Goal: Task Accomplishment & Management: Manage account settings

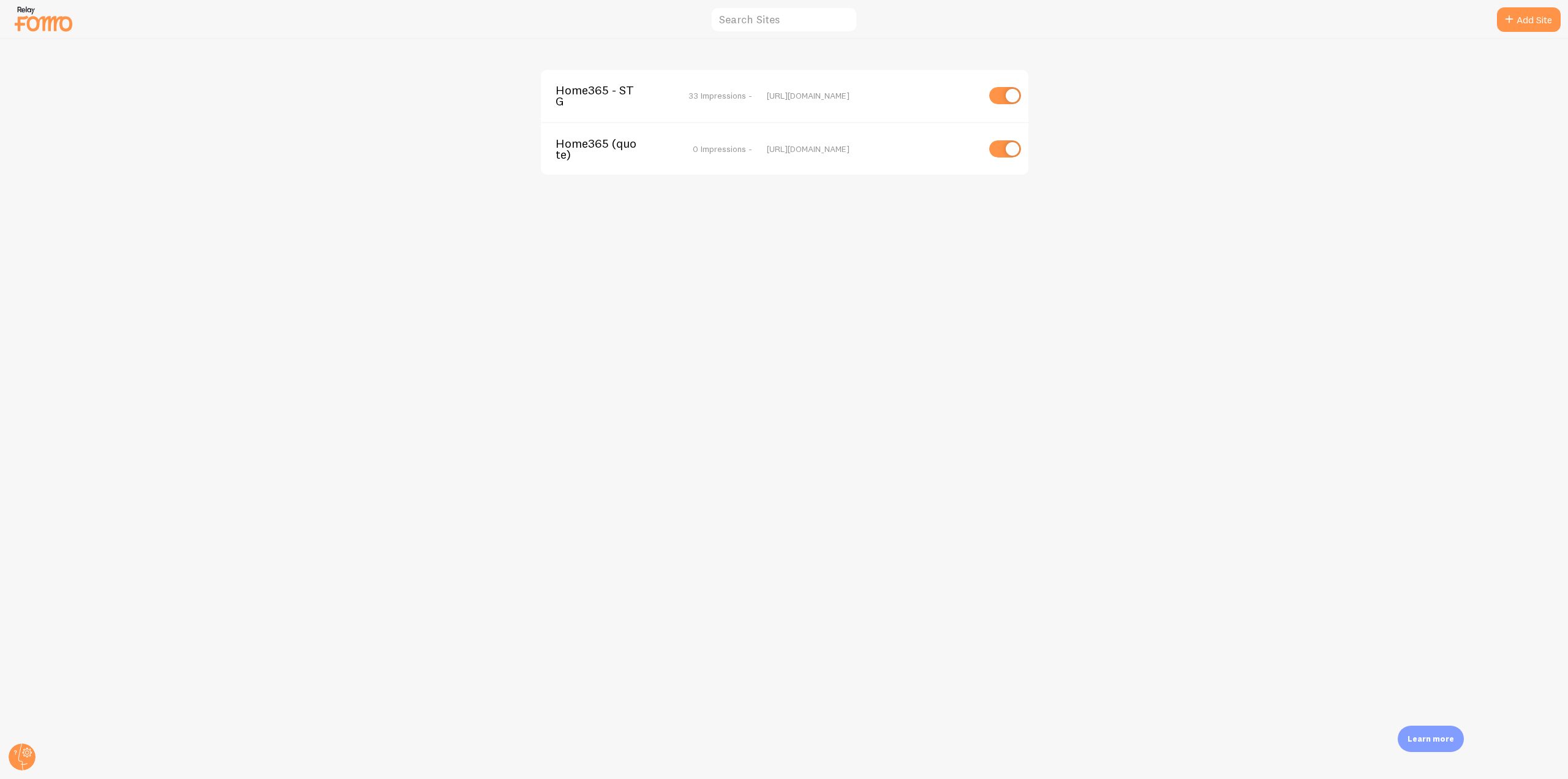
click at [561, 92] on span "Home365 - STG" at bounding box center [605, 96] width 98 height 22
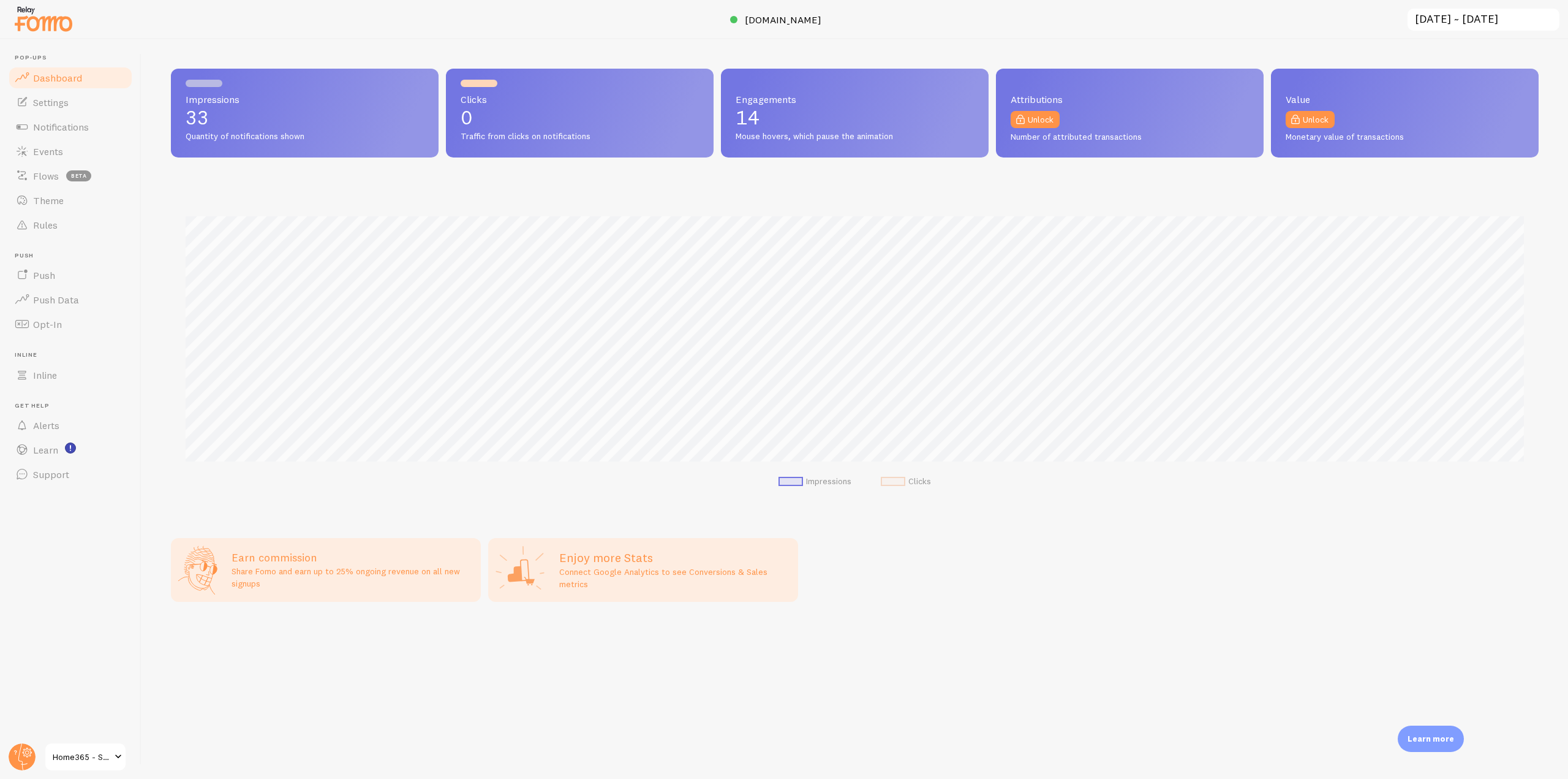
scroll to position [321, 1368]
click at [45, 224] on span "Rules" at bounding box center [45, 225] width 24 height 12
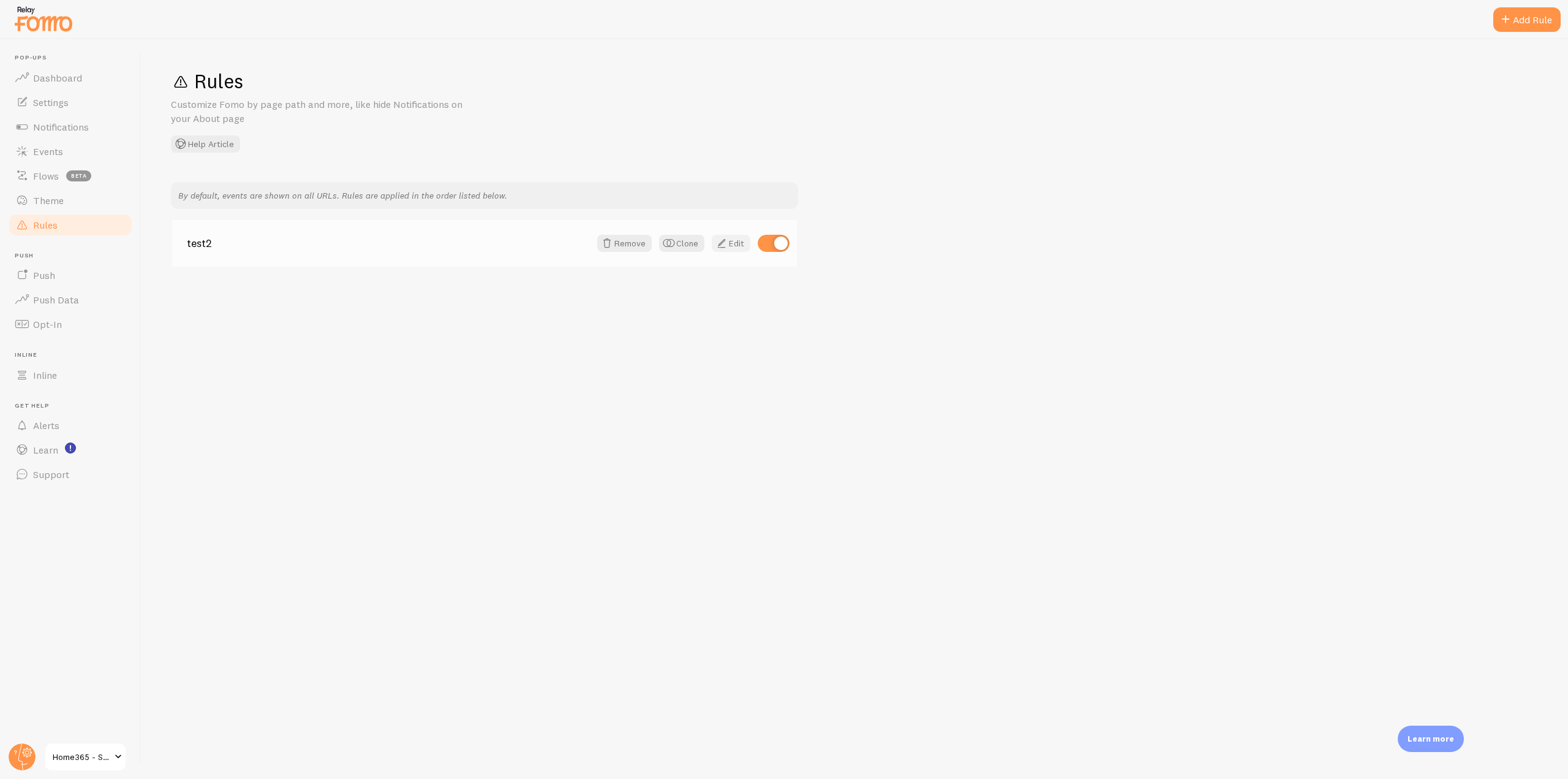
click at [715, 241] on span at bounding box center [722, 243] width 15 height 15
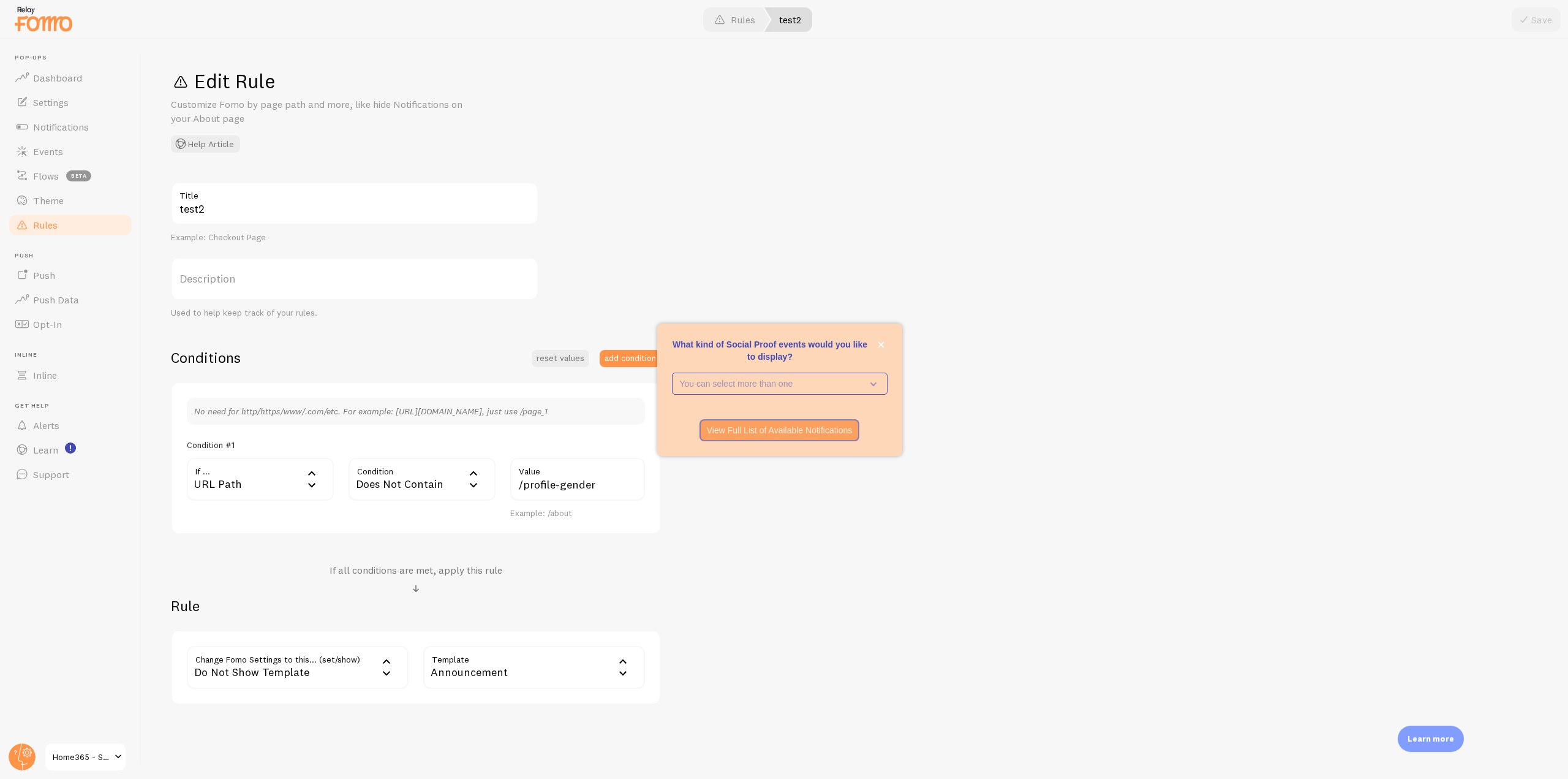
click at [58, 18] on img at bounding box center [43, 19] width 61 height 31
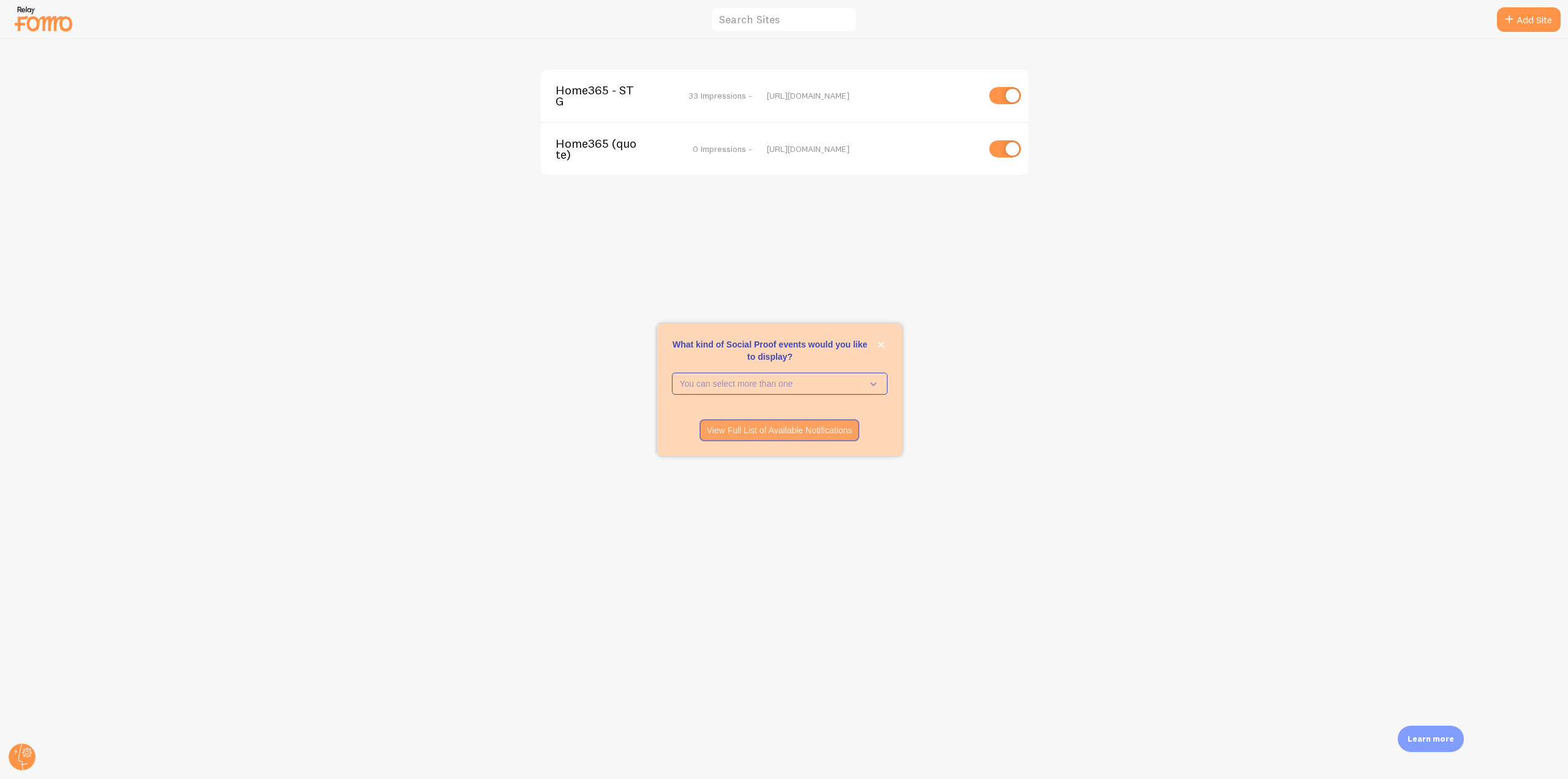
click at [614, 94] on span "Home365 - STG" at bounding box center [605, 96] width 98 height 22
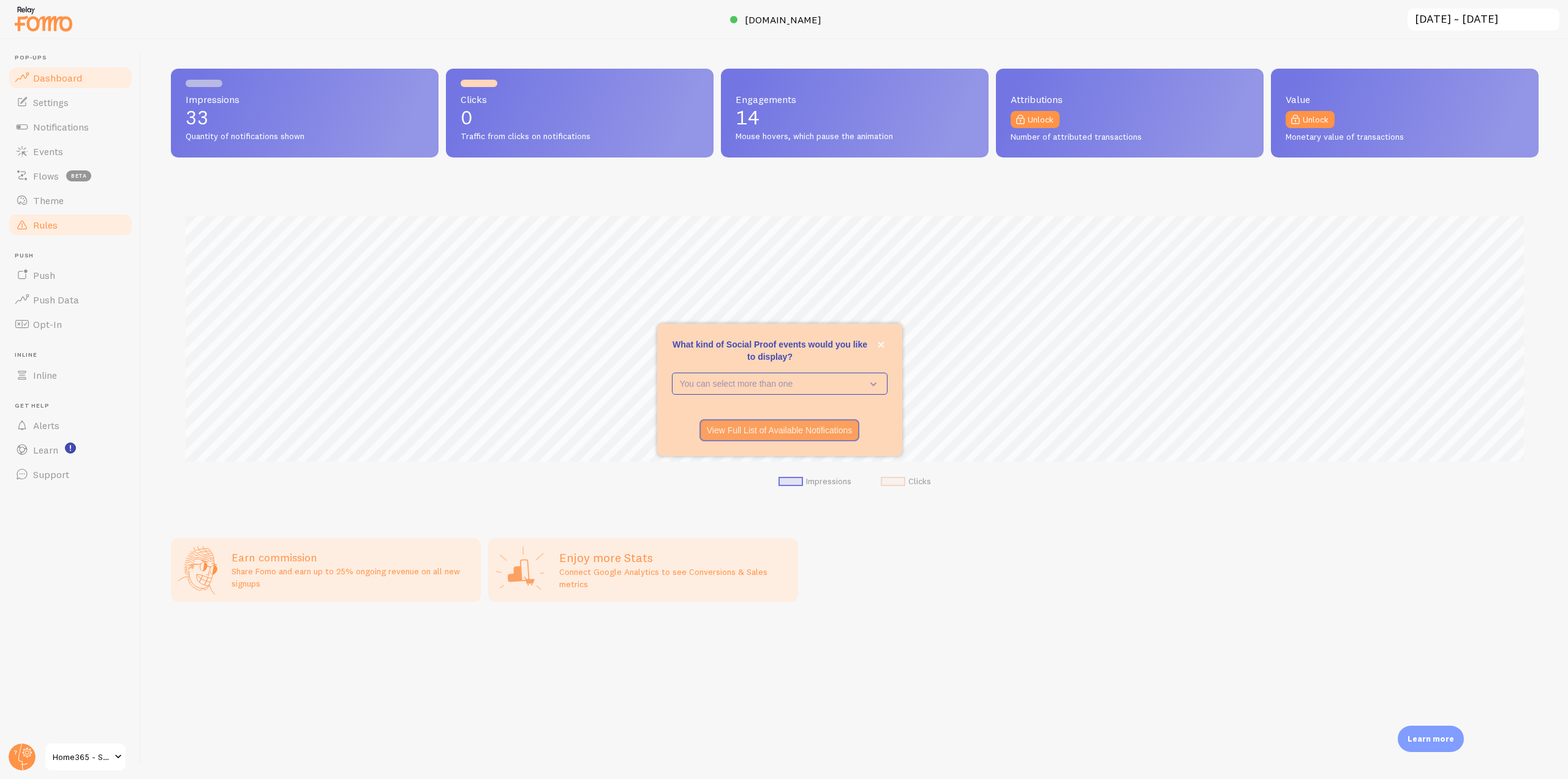
scroll to position [321, 1368]
click at [52, 227] on span "Rules" at bounding box center [45, 225] width 24 height 12
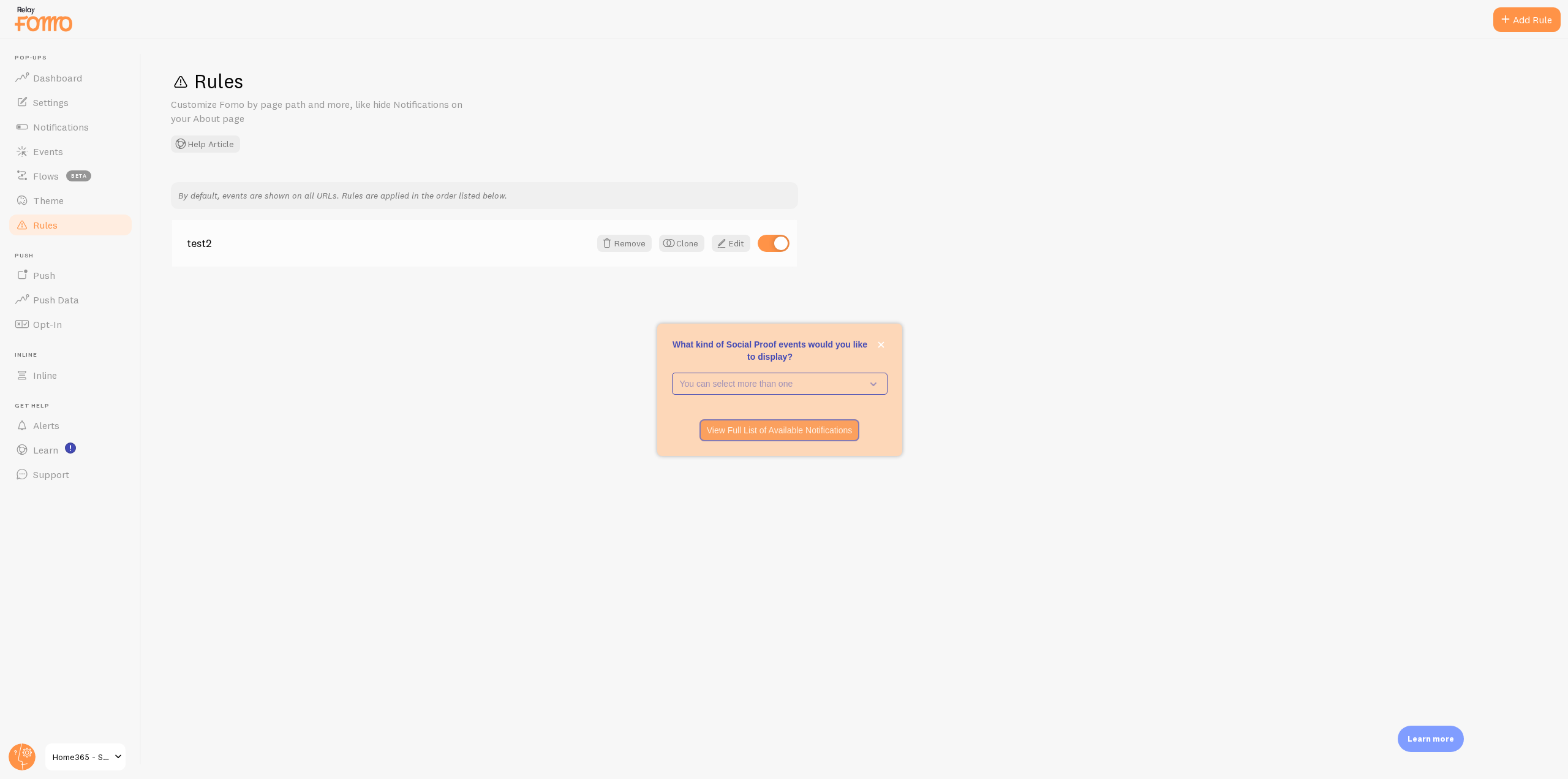
click at [727, 254] on div "test2 Remove Clone Edit" at bounding box center [485, 243] width 625 height 47
click at [726, 238] on span at bounding box center [722, 243] width 15 height 15
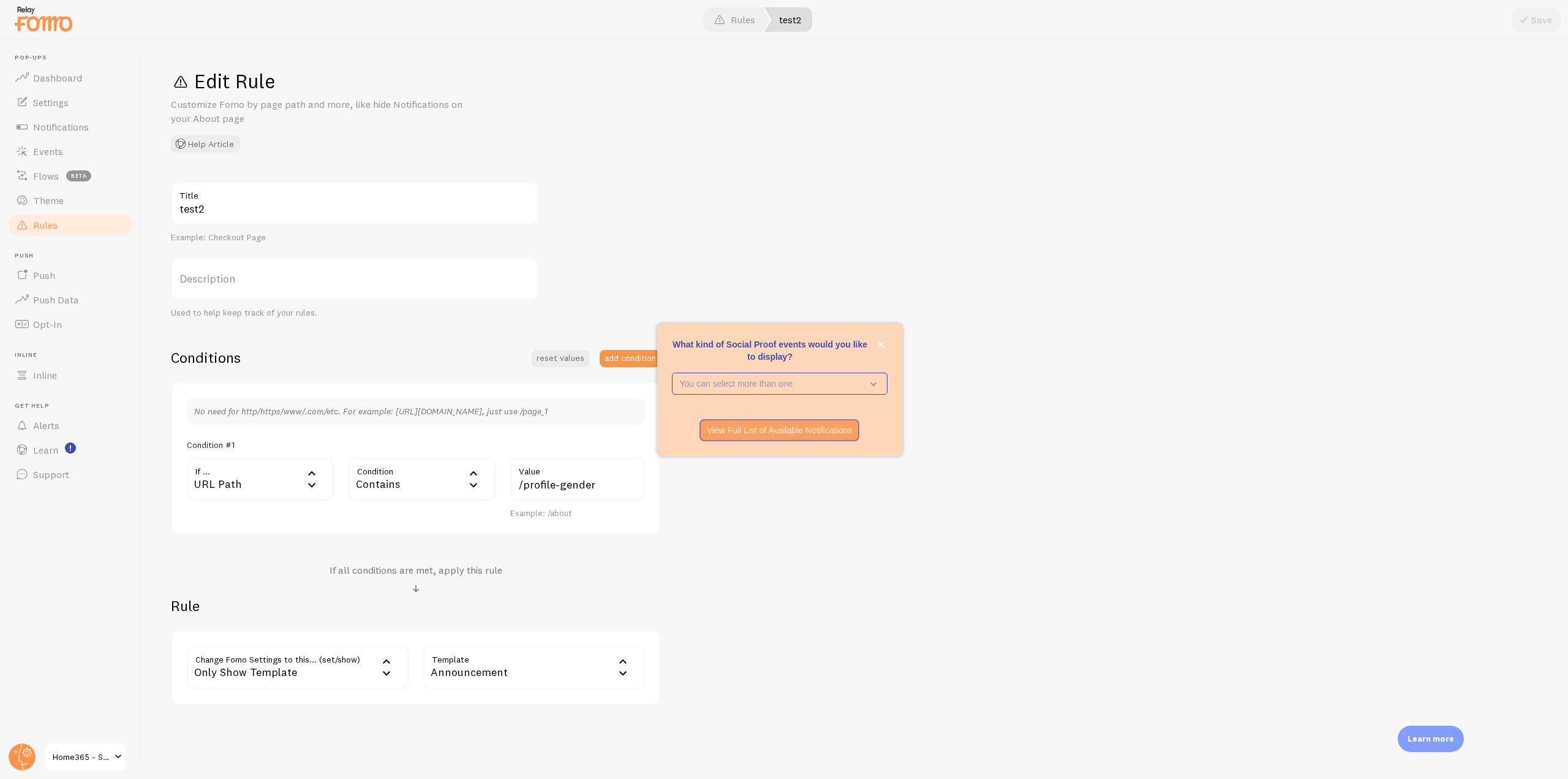
click at [414, 475] on div "Contains" at bounding box center [422, 479] width 147 height 43
click at [399, 604] on li "Does Not Contain" at bounding box center [422, 603] width 144 height 22
click at [418, 461] on div "Does Not Contain" at bounding box center [422, 479] width 147 height 43
click at [397, 578] on li "Contains" at bounding box center [422, 582] width 144 height 22
click at [83, 232] on link "Rules" at bounding box center [71, 225] width 126 height 24
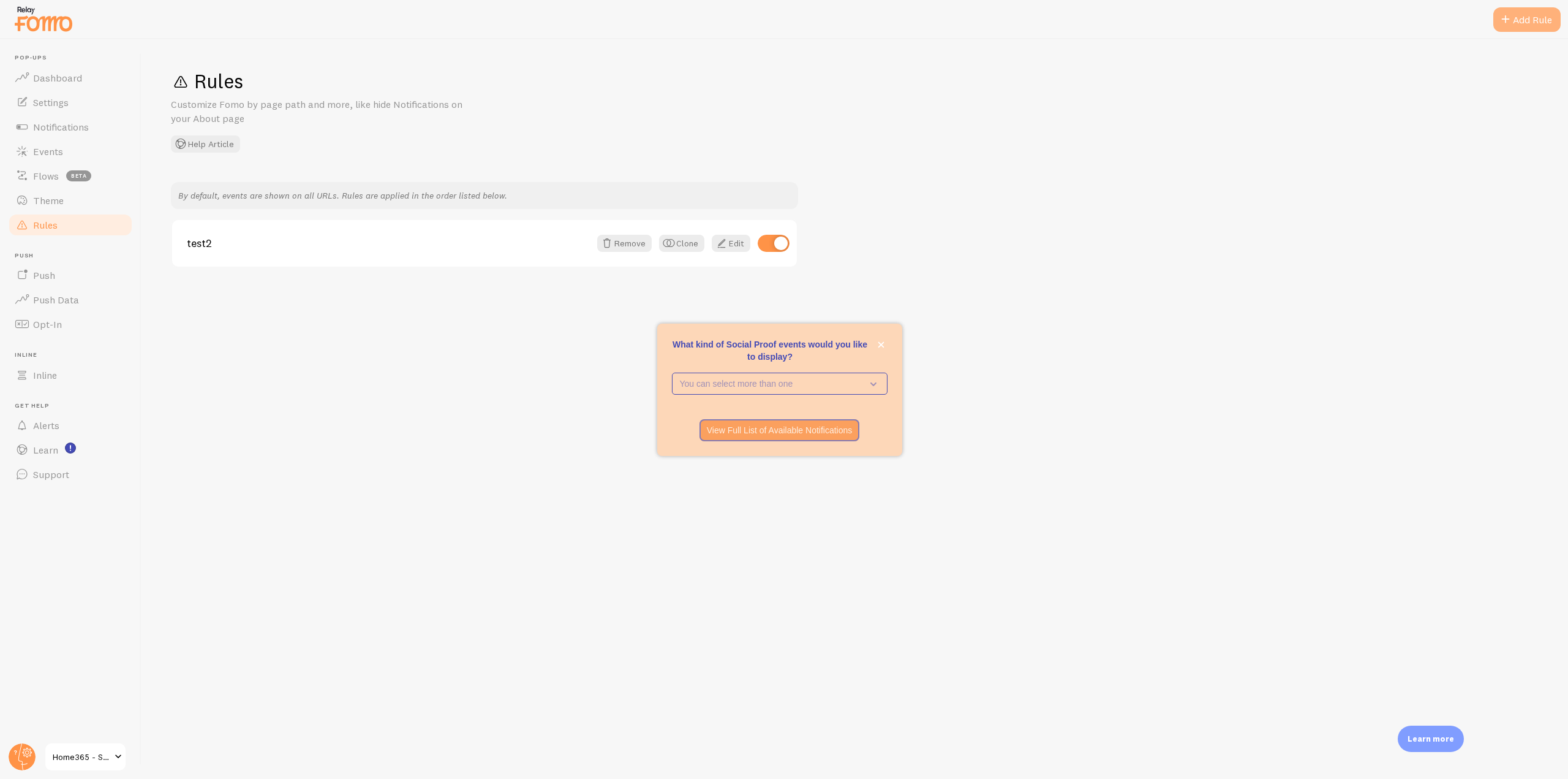
click at [1504, 23] on span at bounding box center [1506, 20] width 15 height 15
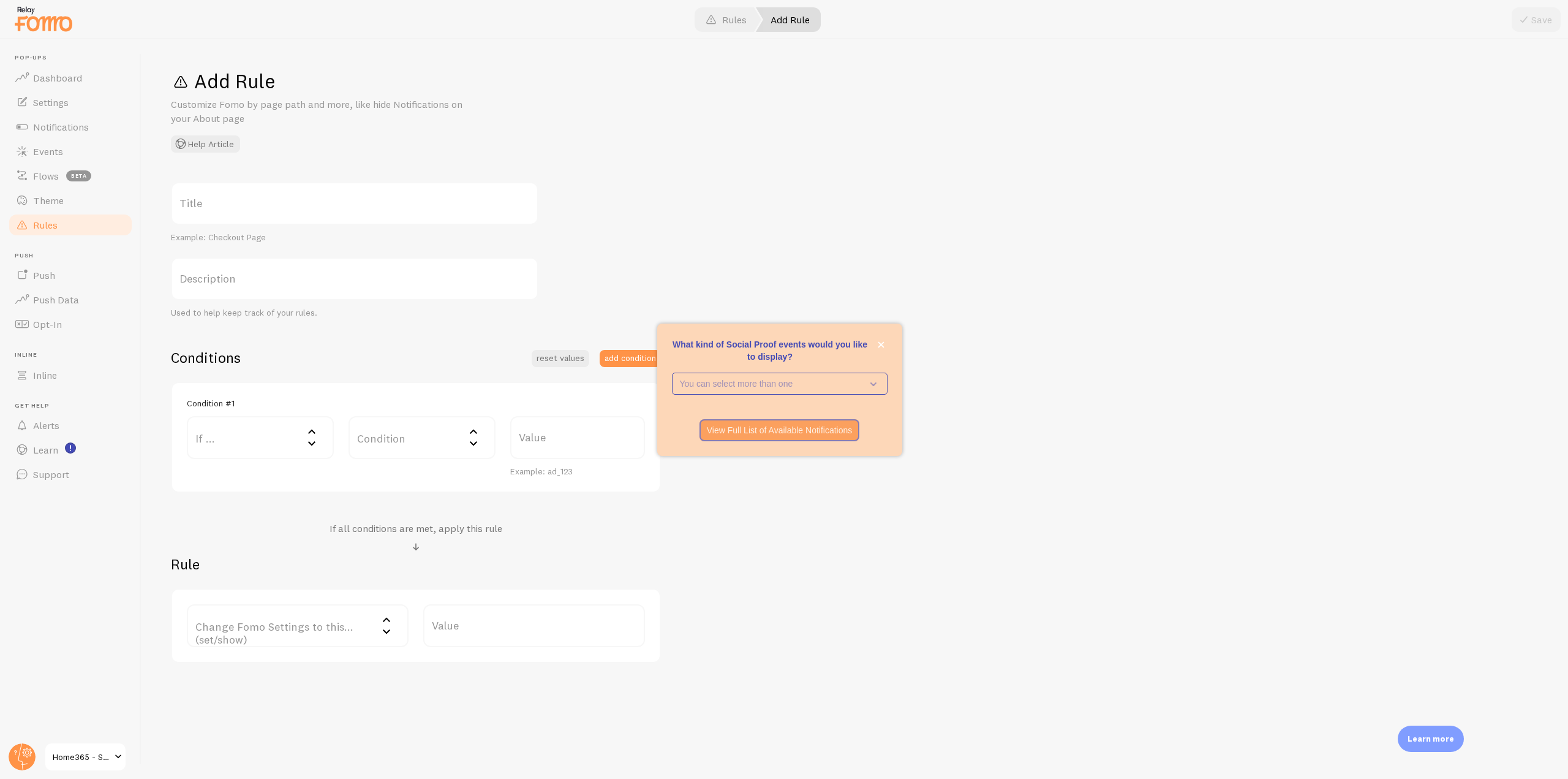
click at [251, 439] on label "If ..." at bounding box center [260, 437] width 147 height 43
click at [246, 478] on li "URL Path" at bounding box center [260, 477] width 144 height 22
click at [336, 667] on label "Change Fomo Settings to this... (set/show)" at bounding box center [298, 666] width 222 height 43
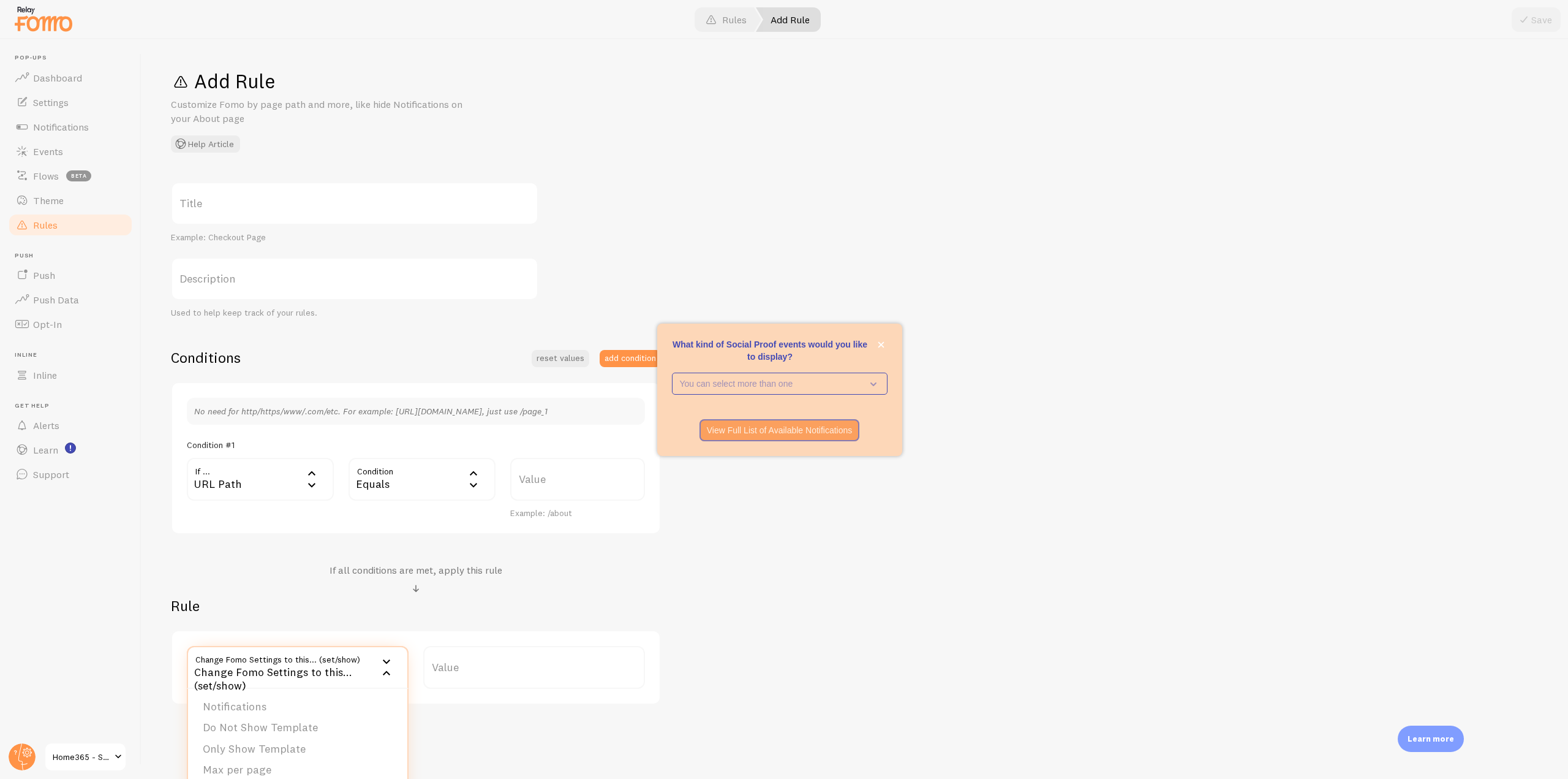
click at [405, 483] on div "Equals" at bounding box center [422, 479] width 147 height 43
click at [401, 599] on li "Does Not Contain" at bounding box center [422, 603] width 144 height 22
click at [545, 481] on label "Value" at bounding box center [578, 479] width 135 height 43
click at [545, 481] on input "Value" at bounding box center [578, 479] width 135 height 43
paste input "/profile-gender"
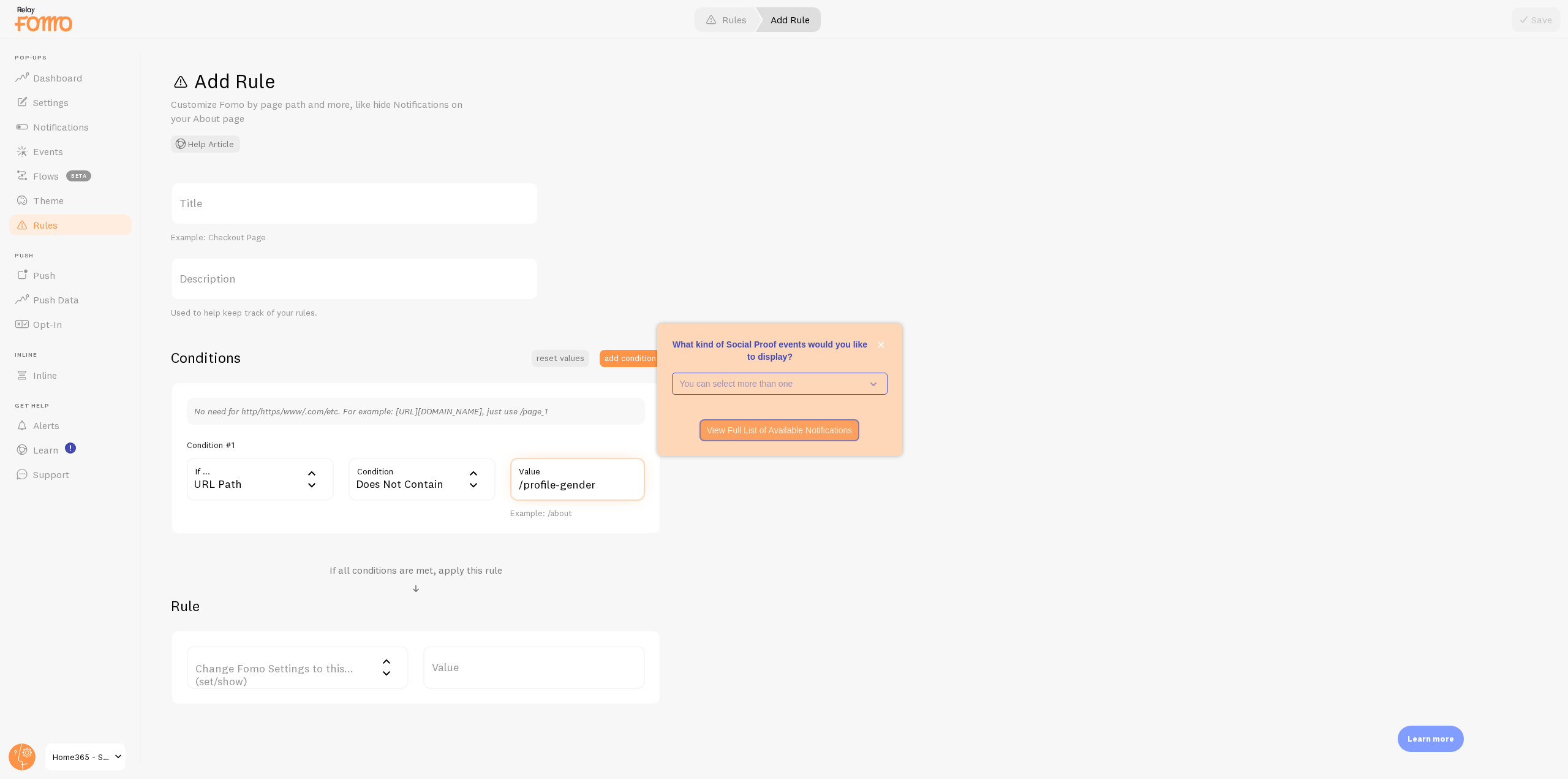
type input "/profile-gender"
click at [319, 672] on label "Change Fomo Settings to this... (set/show)" at bounding box center [298, 666] width 222 height 43
click at [301, 730] on li "Do Not Show Template" at bounding box center [298, 727] width 220 height 22
click at [487, 658] on label "Template" at bounding box center [534, 666] width 222 height 43
click at [481, 747] on li "Announcement" at bounding box center [534, 749] width 220 height 22
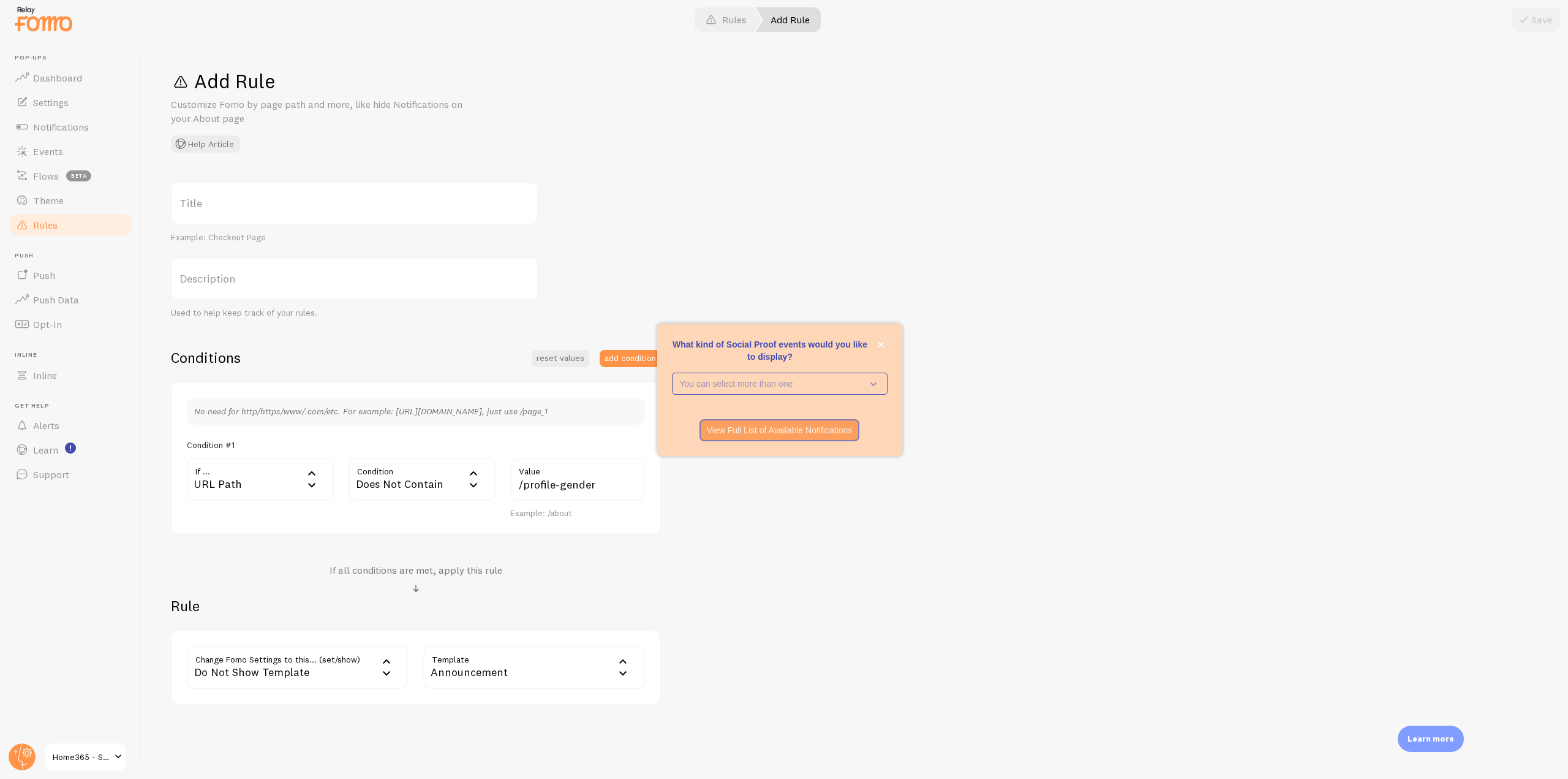
click at [233, 205] on label "Title" at bounding box center [355, 203] width 367 height 43
click at [233, 205] on input "Title" at bounding box center [355, 203] width 367 height 43
type input "Only show Announcement on profile gender"
click at [978, 201] on div "Only show Announcement on profile gender Title Example: Checkout Page Descripti…" at bounding box center [855, 443] width 1368 height 523
click at [1530, 26] on span at bounding box center [1524, 20] width 15 height 15
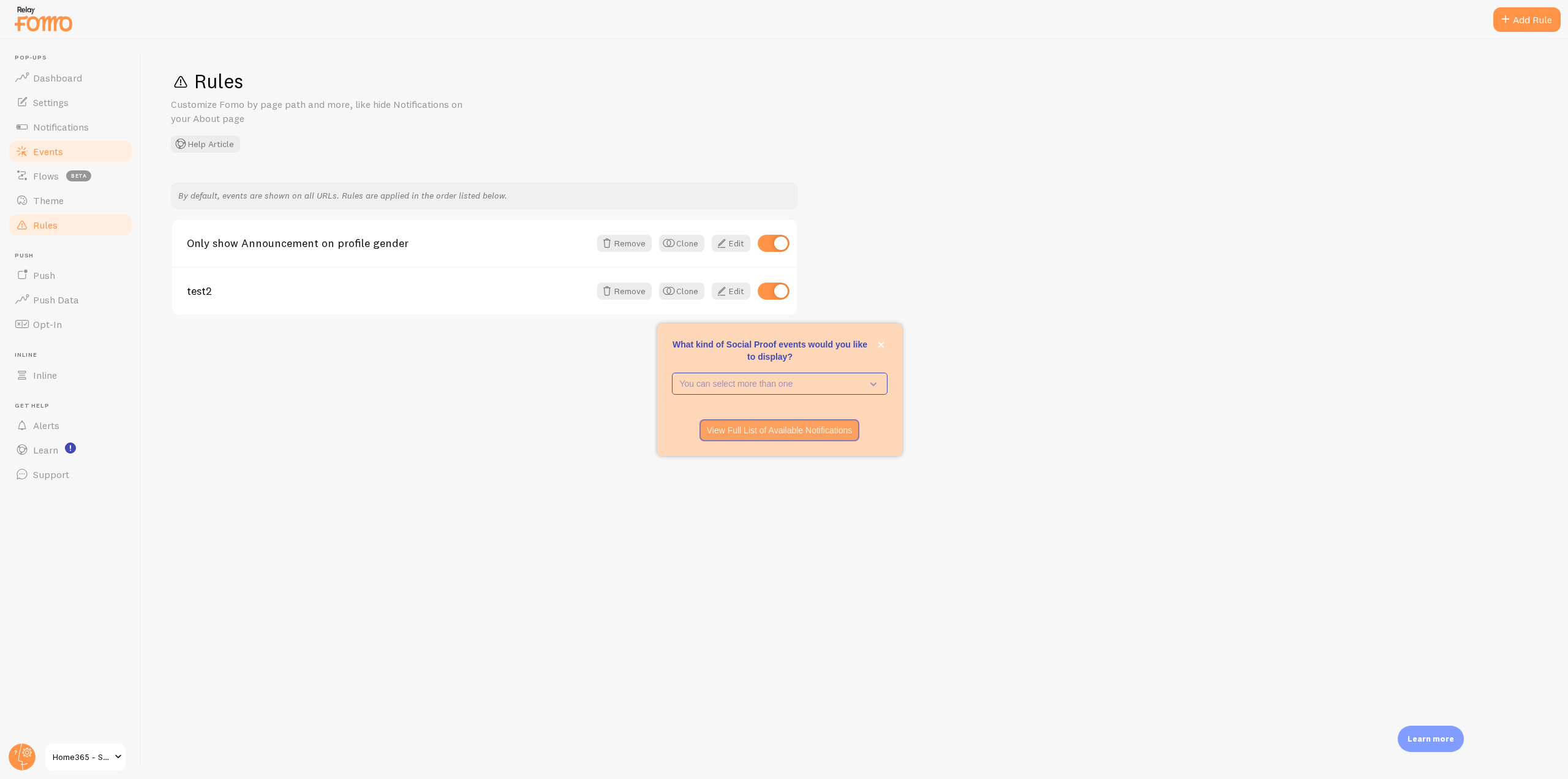
click at [57, 145] on span "Events" at bounding box center [48, 151] width 30 height 12
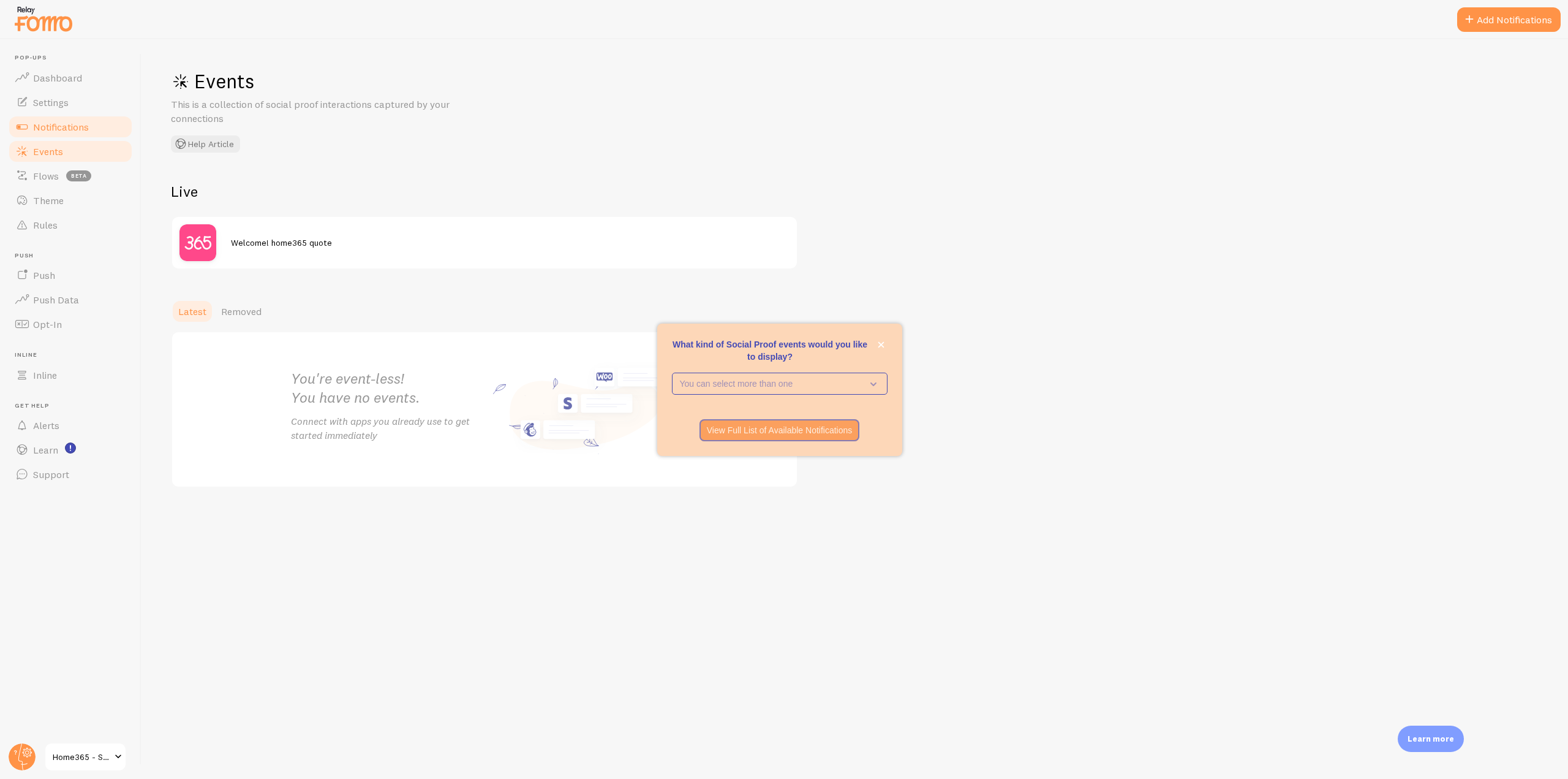
click at [62, 129] on span "Notifications" at bounding box center [61, 127] width 56 height 12
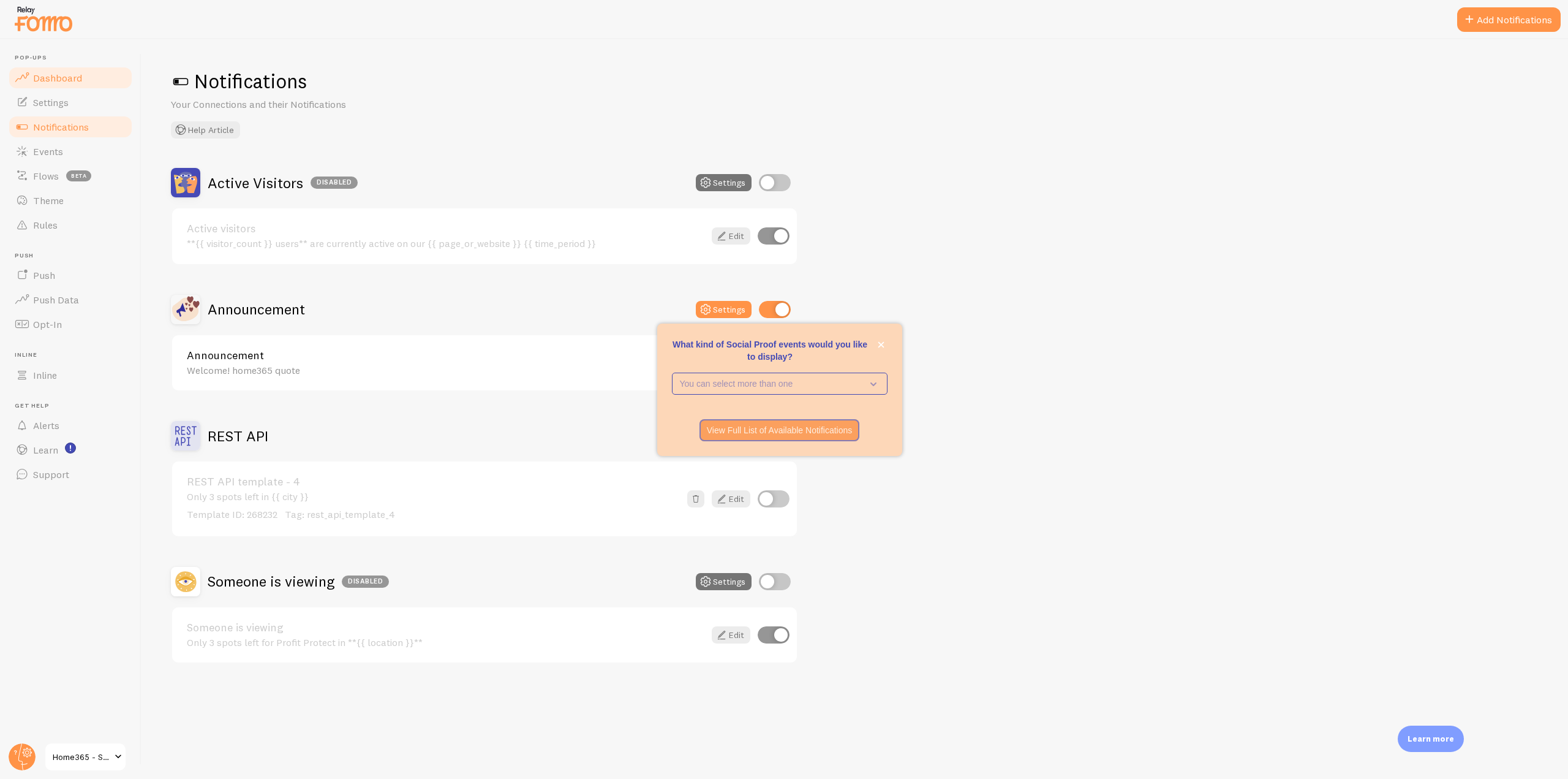
click at [62, 77] on span "Dashboard" at bounding box center [58, 78] width 49 height 12
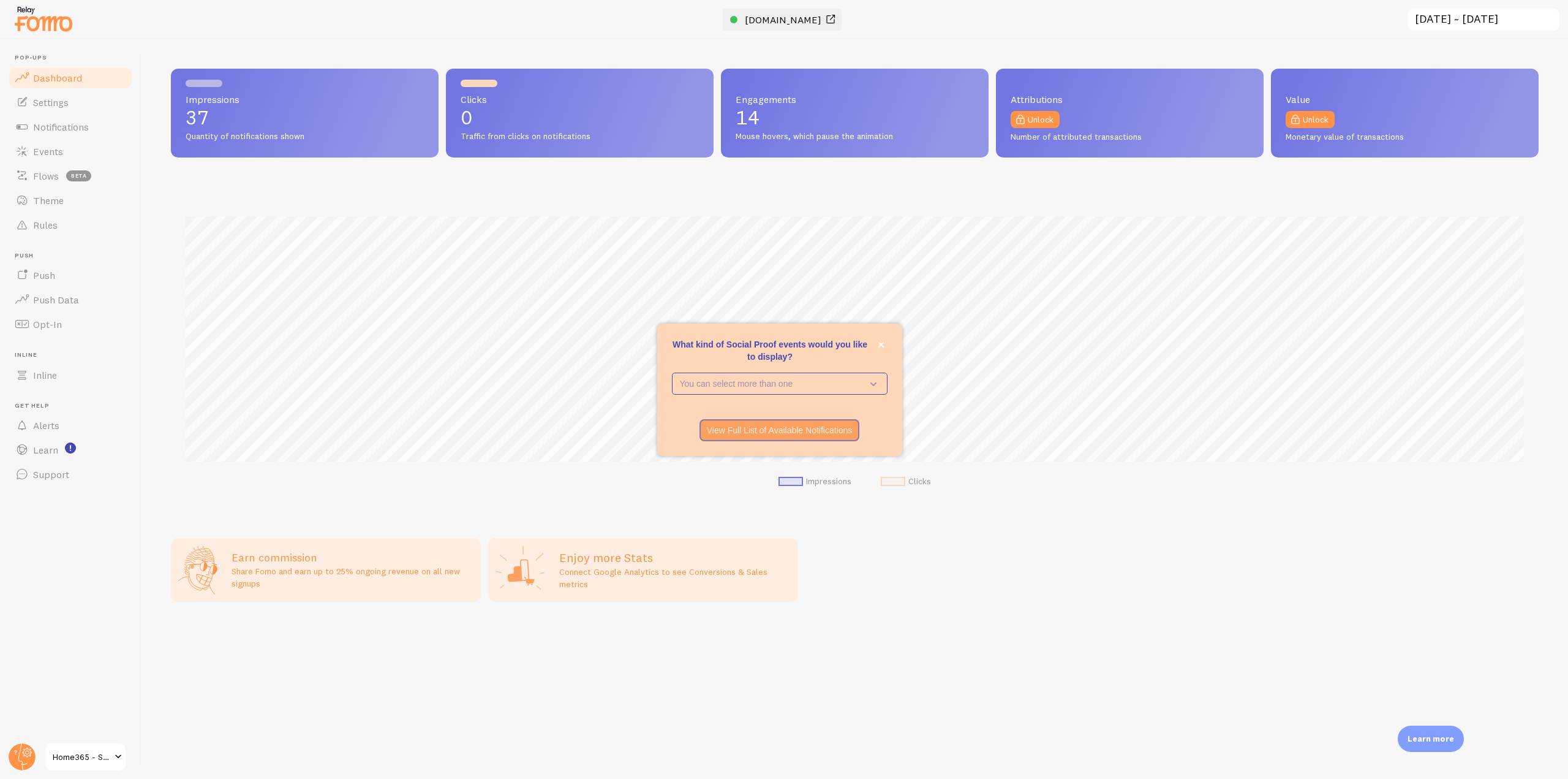
scroll to position [321, 1368]
click at [745, 14] on span "[DOMAIN_NAME]" at bounding box center [783, 20] width 77 height 12
click at [66, 226] on link "Rules" at bounding box center [71, 225] width 126 height 24
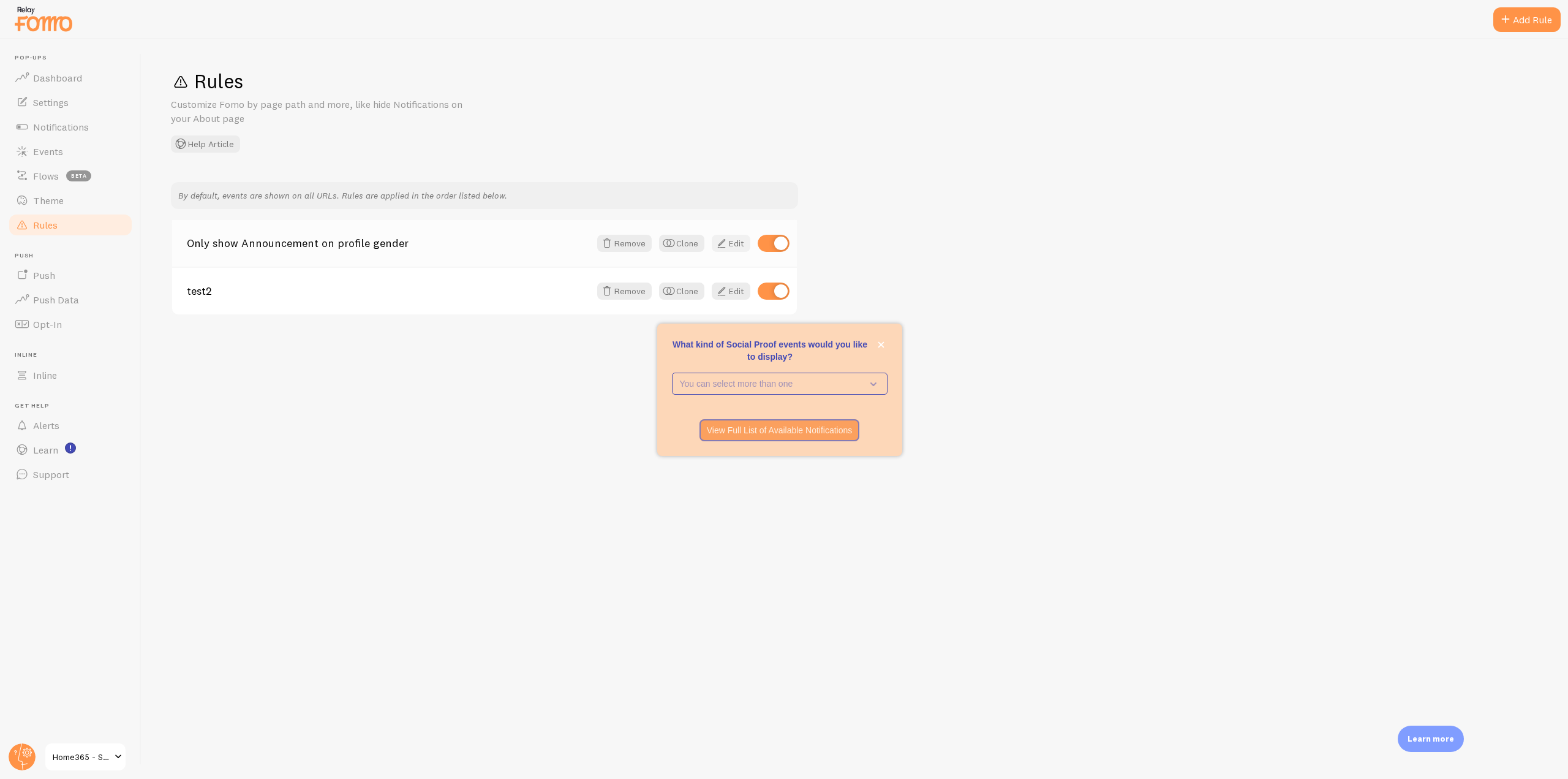
click at [727, 250] on span at bounding box center [722, 243] width 15 height 15
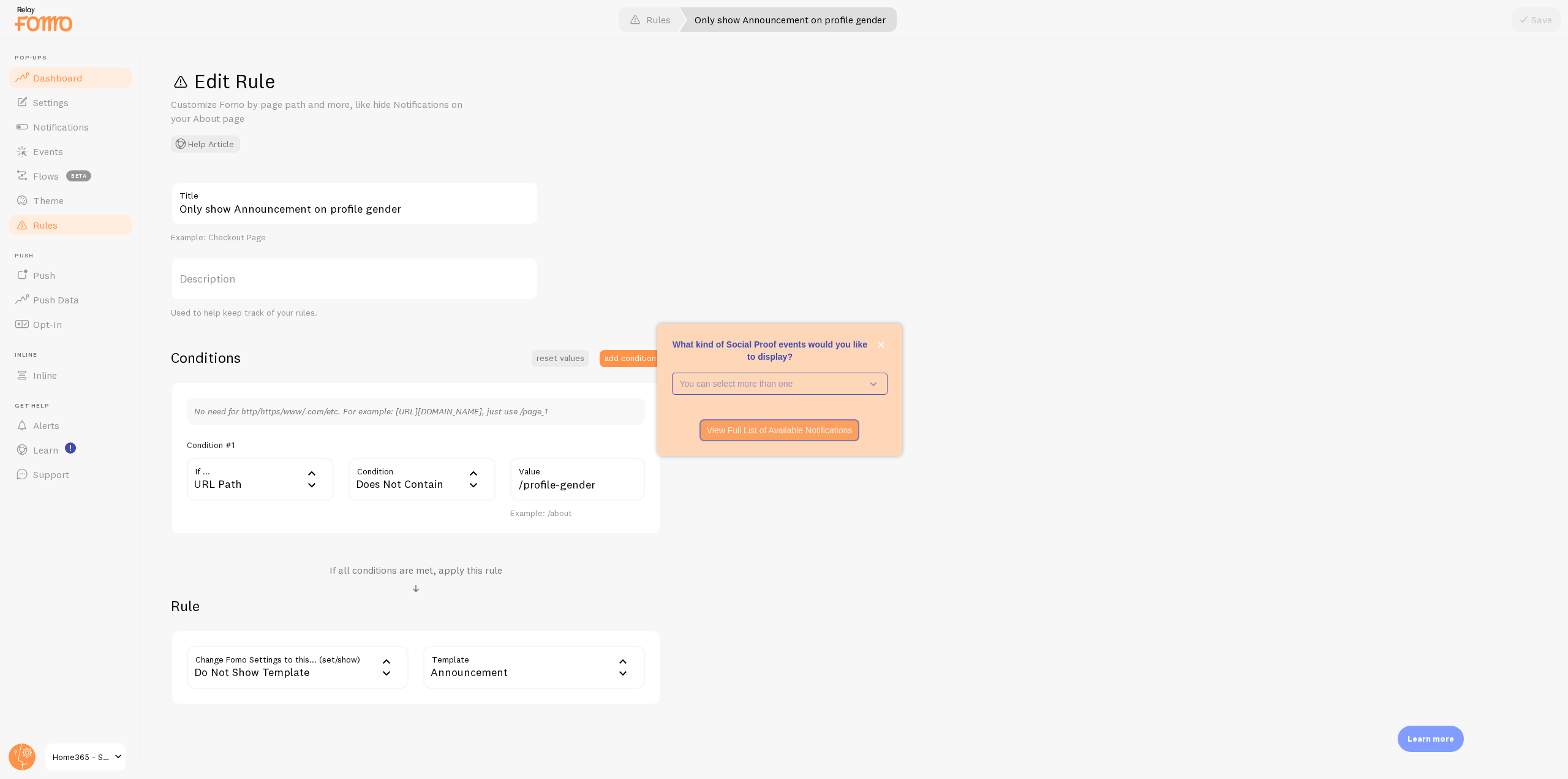
click at [79, 81] on span "Dashboard" at bounding box center [58, 78] width 49 height 12
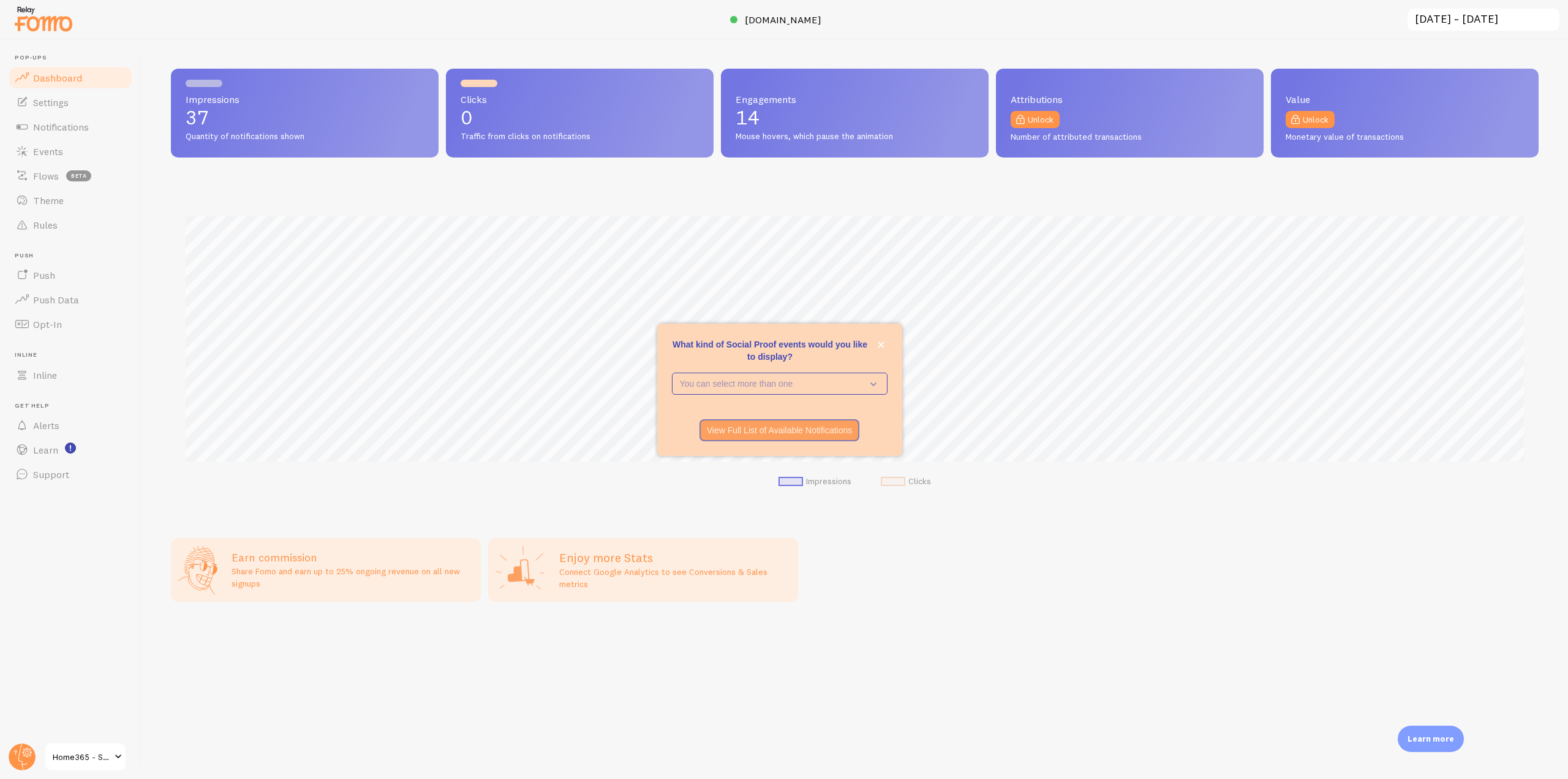
scroll to position [321, 1368]
click at [88, 138] on ul "Pop-ups Dashboard Settings Notifications Events Flows beta Theme Rules Push Pus…" at bounding box center [71, 271] width 126 height 433
click at [89, 129] on link "Notifications" at bounding box center [71, 127] width 126 height 24
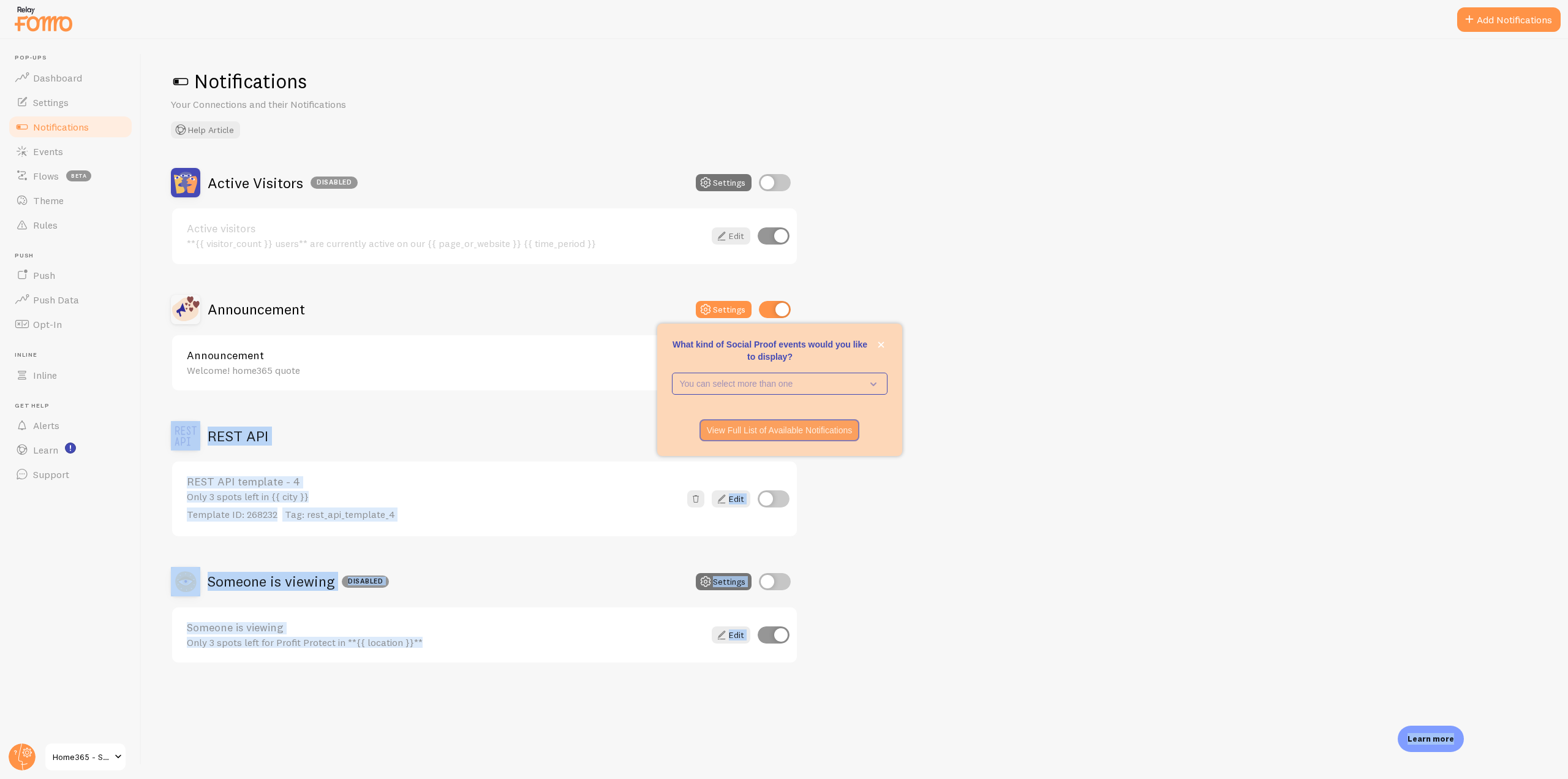
drag, startPoint x: 858, startPoint y: 334, endPoint x: 1048, endPoint y: 338, distance: 190.0
click at [1048, 338] on body "Pop-ups Dashboard Settings Notifications Events Flows beta Theme Rules Push Pus…" at bounding box center [784, 389] width 1568 height 779
click at [919, 334] on div "Active Visitors Disabled Settings Active visitors **{{ visitor_count }} users**…" at bounding box center [855, 416] width 1368 height 496
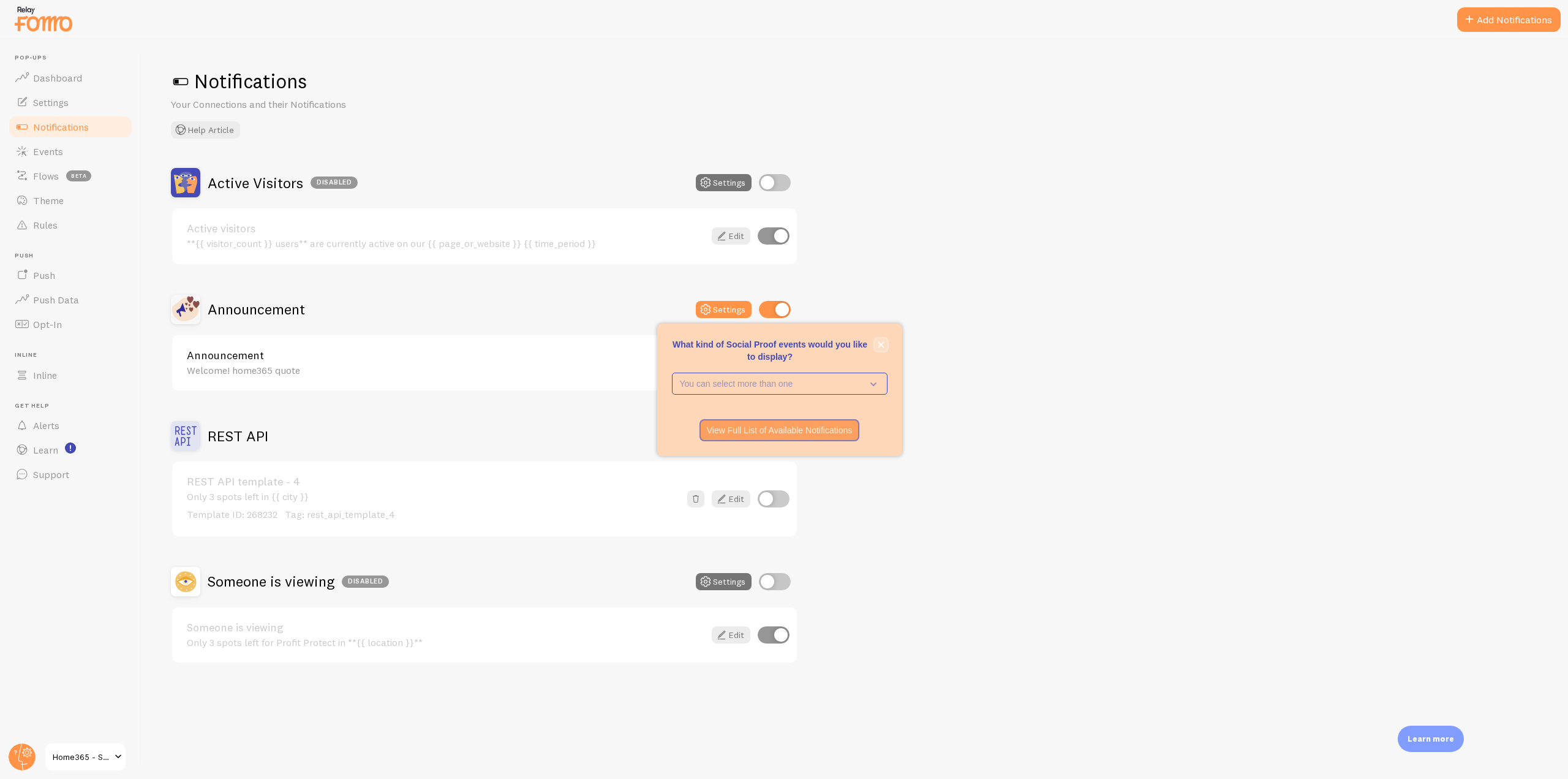
click at [883, 346] on icon "close," at bounding box center [881, 344] width 6 height 6
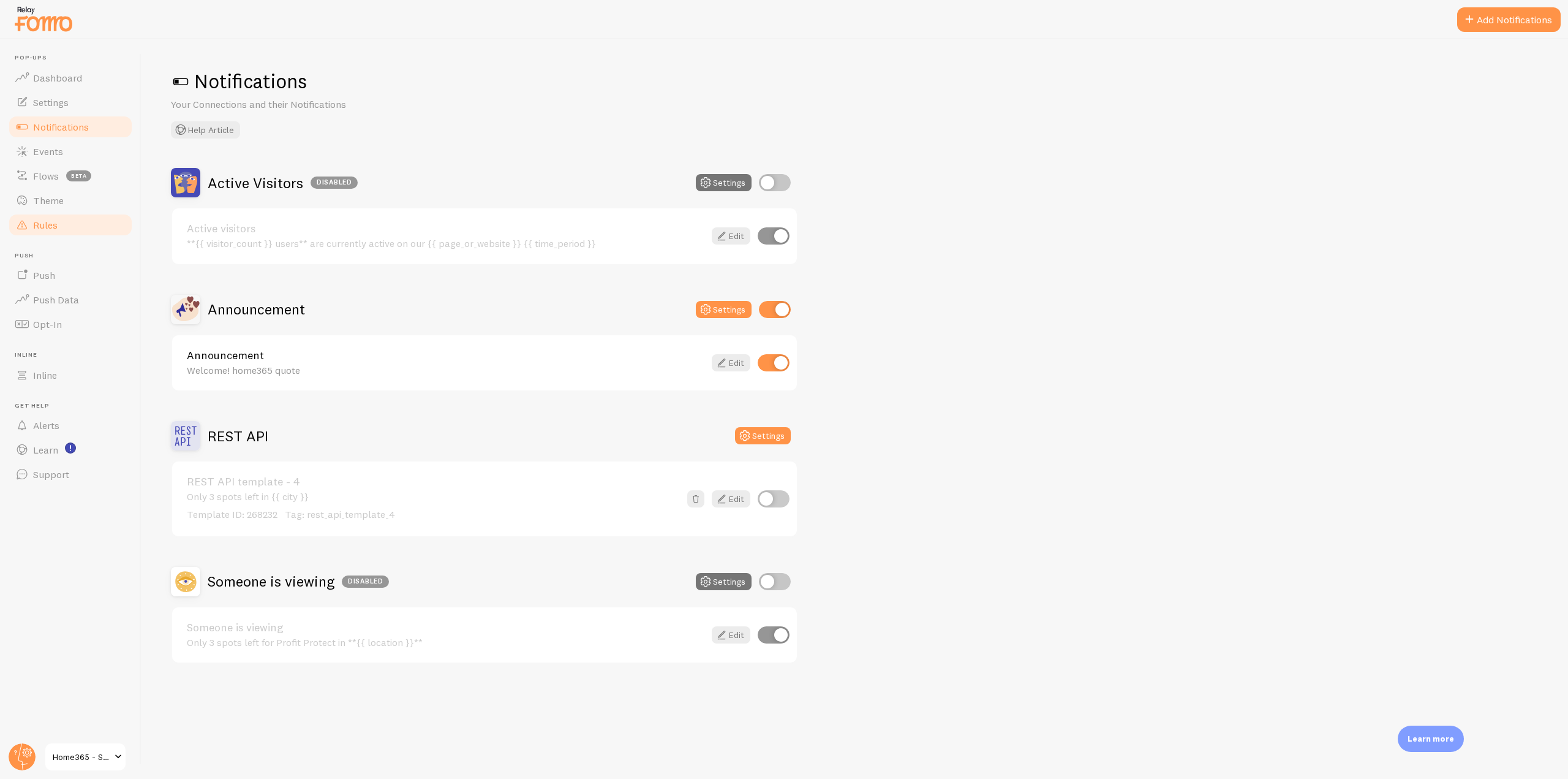
click at [62, 226] on link "Rules" at bounding box center [71, 225] width 126 height 24
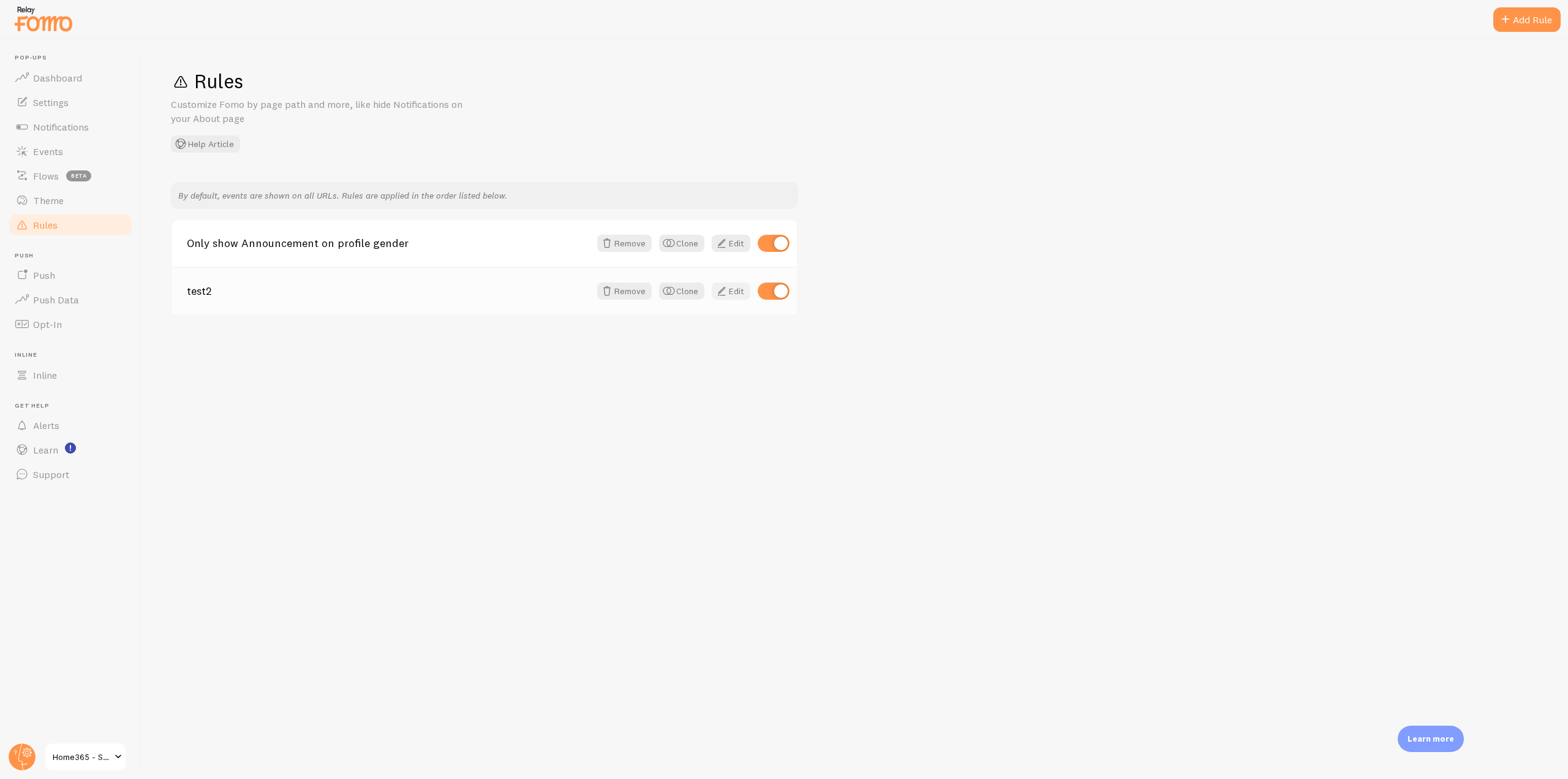
click at [723, 296] on span at bounding box center [722, 291] width 15 height 15
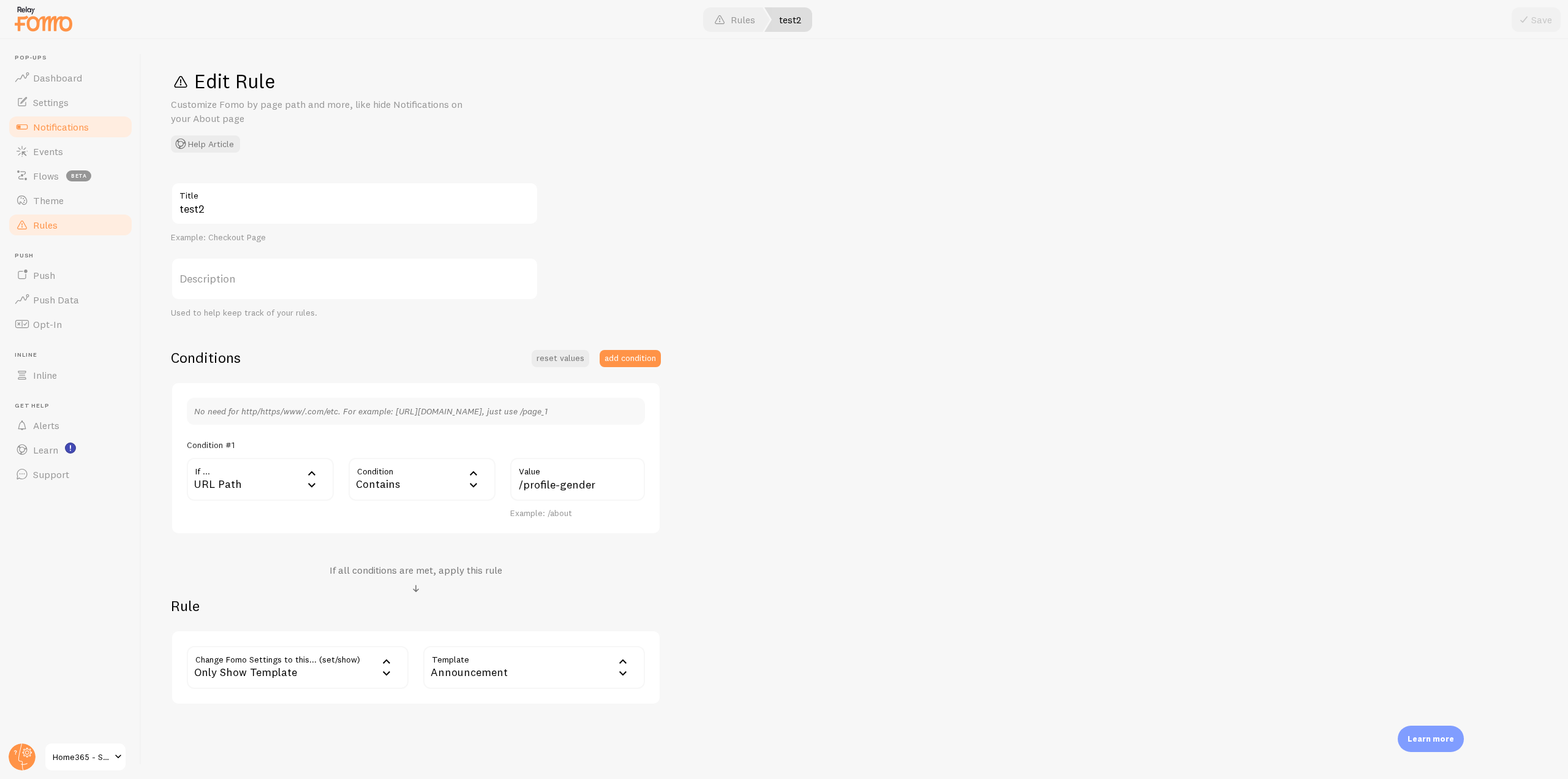
click at [78, 125] on span "Notifications" at bounding box center [61, 127] width 56 height 12
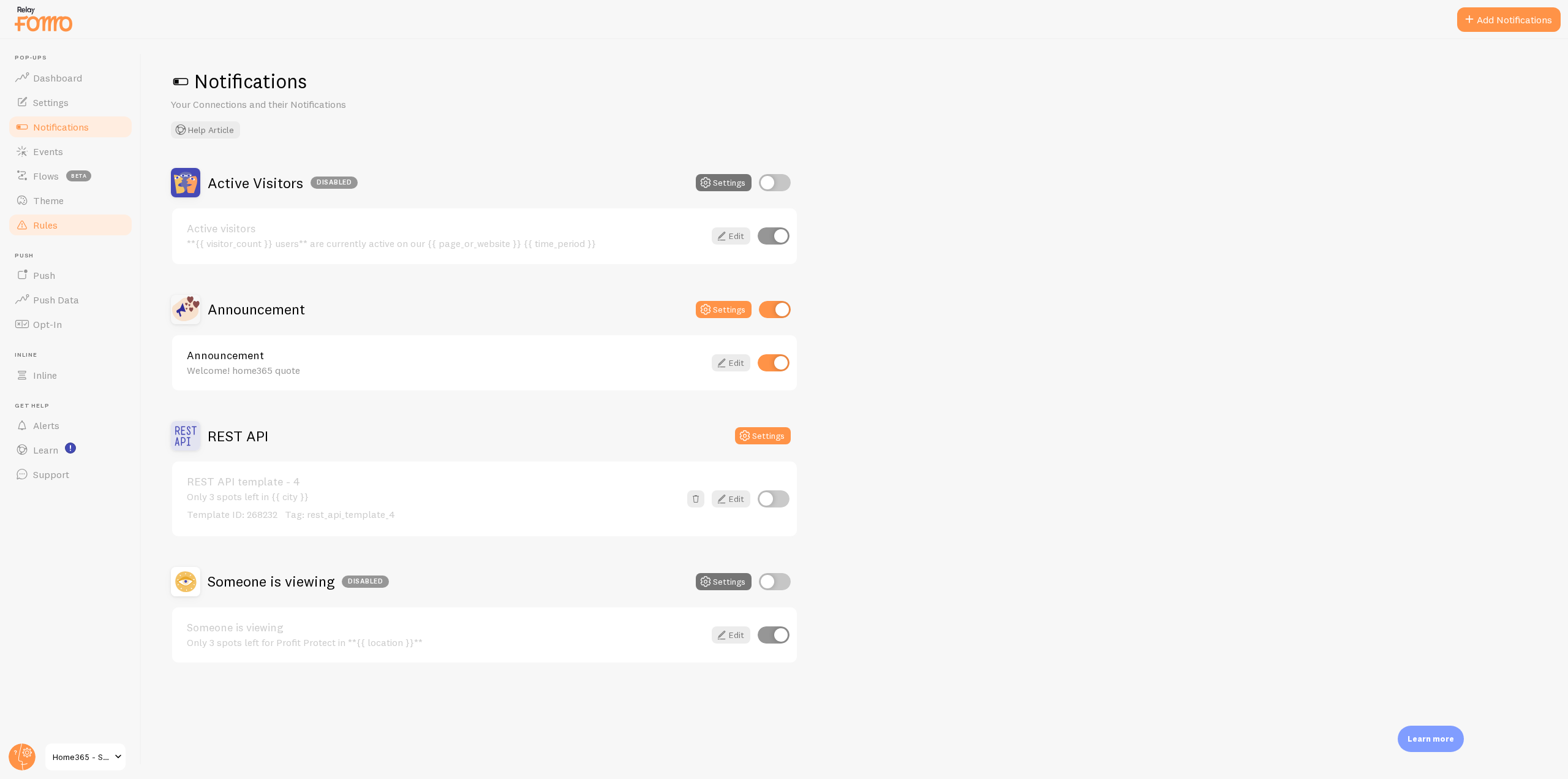
click at [54, 222] on span "Rules" at bounding box center [45, 225] width 24 height 12
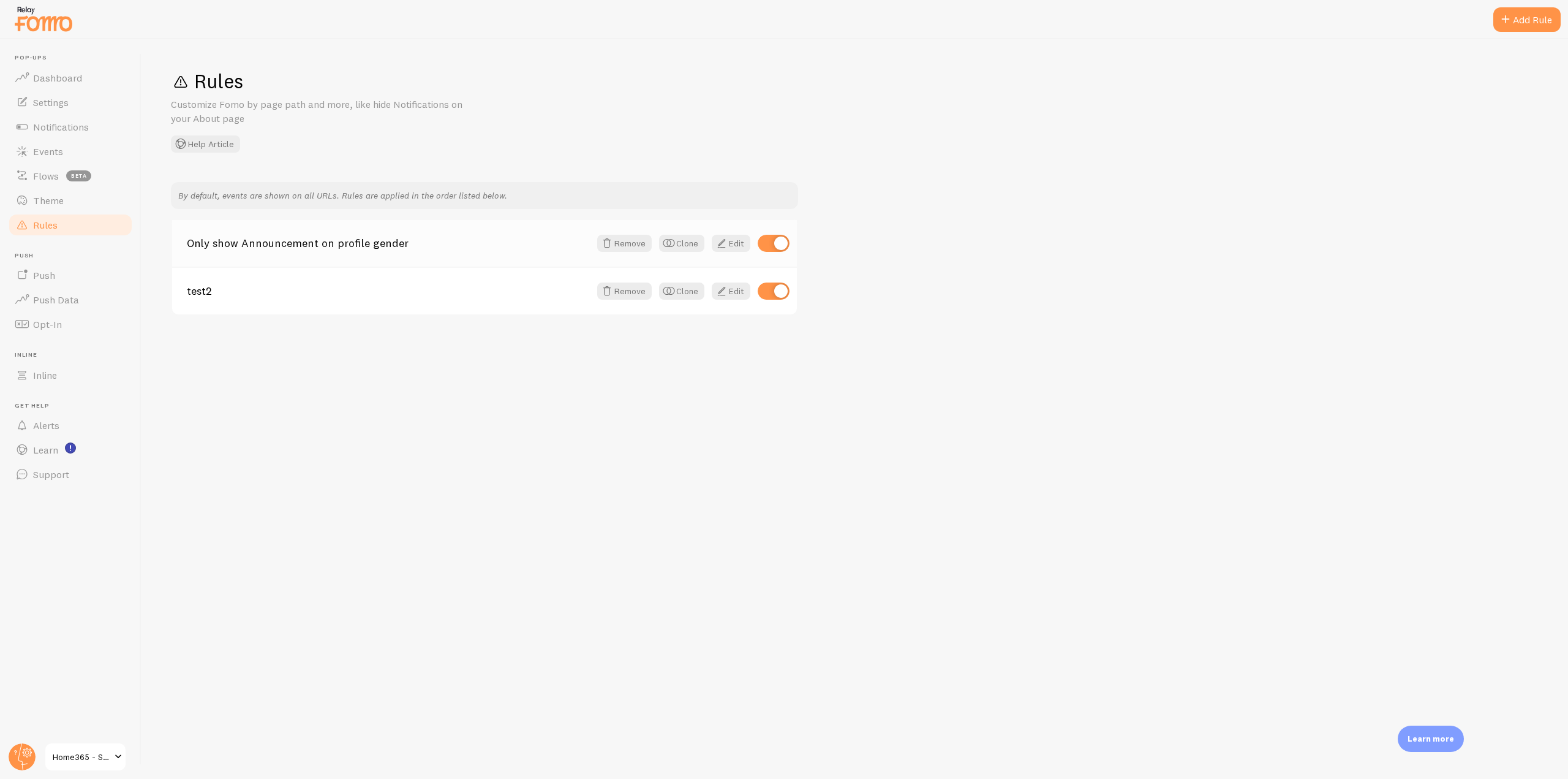
click at [721, 254] on div "Only show Announcement on profile gender Remove Clone Edit" at bounding box center [485, 243] width 625 height 47
click at [727, 240] on span at bounding box center [722, 243] width 15 height 15
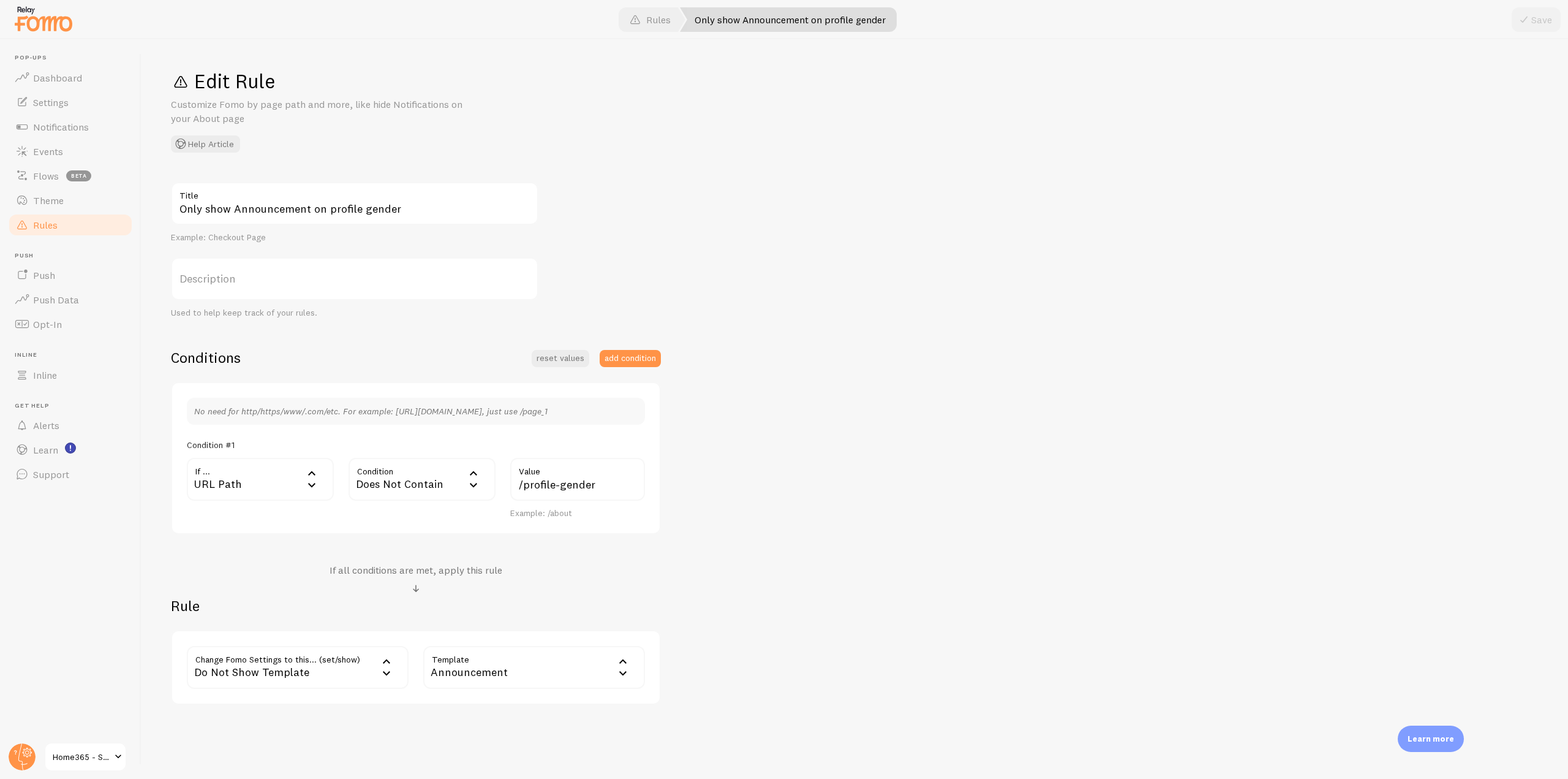
click at [327, 672] on div "Do Not Show Template" at bounding box center [298, 666] width 222 height 43
click at [256, 698] on li "Notifications" at bounding box center [298, 707] width 220 height 22
click at [506, 668] on label "Options" at bounding box center [534, 666] width 222 height 43
click at [478, 700] on li "Hide Fomo" at bounding box center [534, 707] width 220 height 22
click at [1542, 20] on button "Save" at bounding box center [1536, 20] width 49 height 24
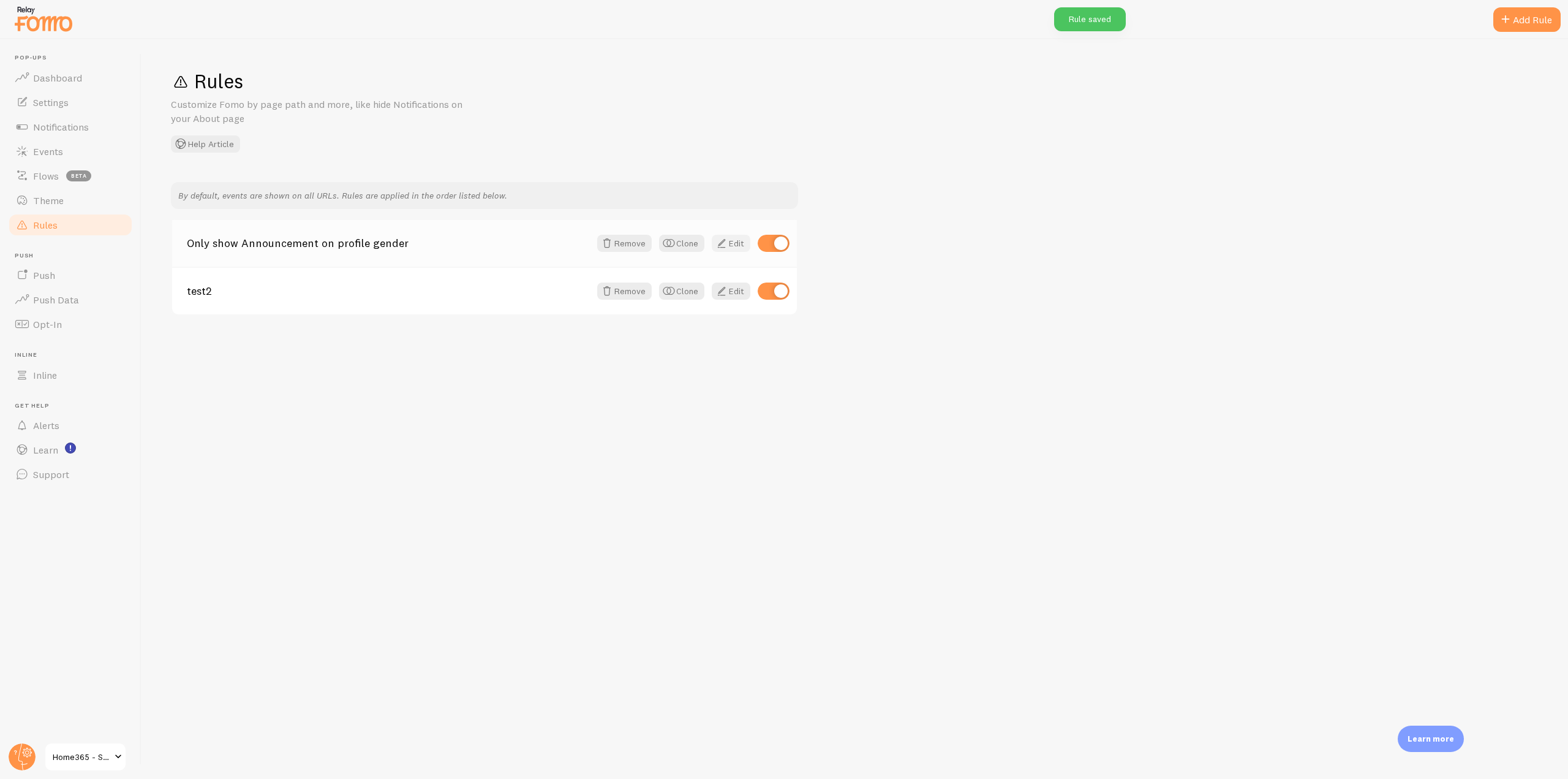
click at [725, 245] on span at bounding box center [722, 243] width 15 height 15
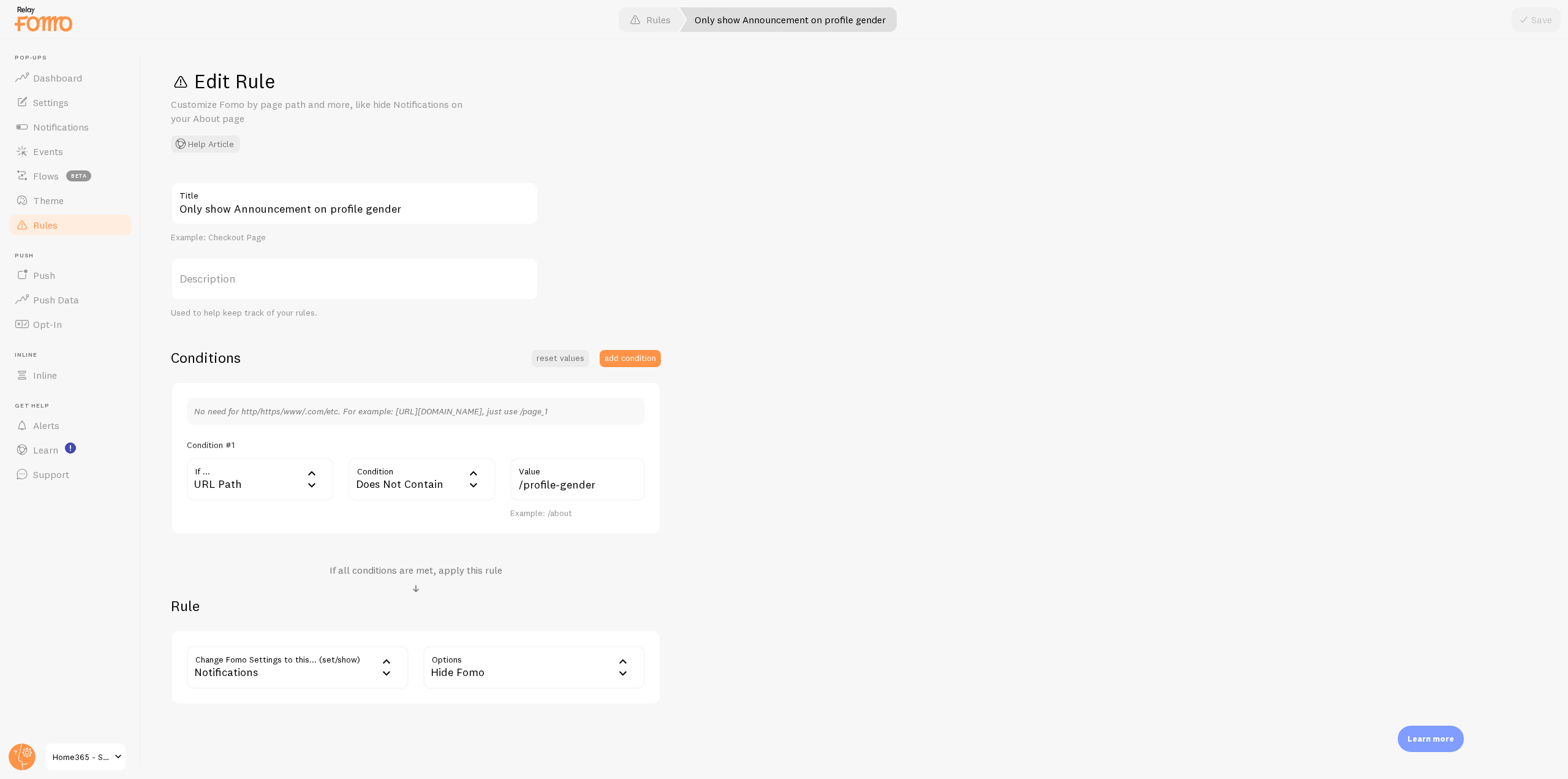
click at [329, 672] on div "Notifications" at bounding box center [298, 666] width 222 height 43
click at [284, 732] on li "Do Not Show Template" at bounding box center [298, 727] width 220 height 22
click at [508, 657] on label "Template" at bounding box center [534, 666] width 222 height 43
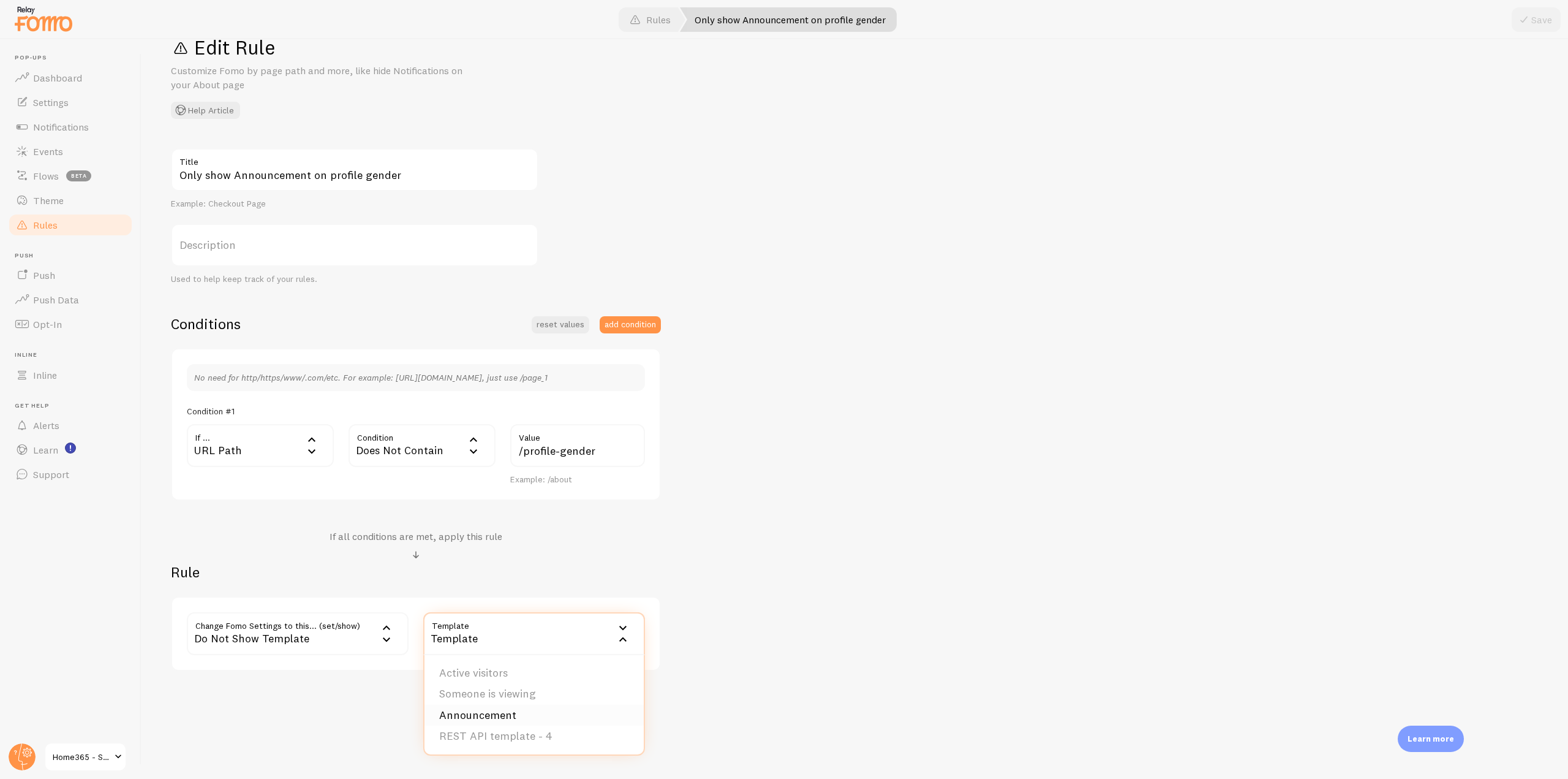
click at [476, 715] on li "Announcement" at bounding box center [534, 715] width 220 height 22
click at [1525, 14] on span at bounding box center [1524, 20] width 15 height 15
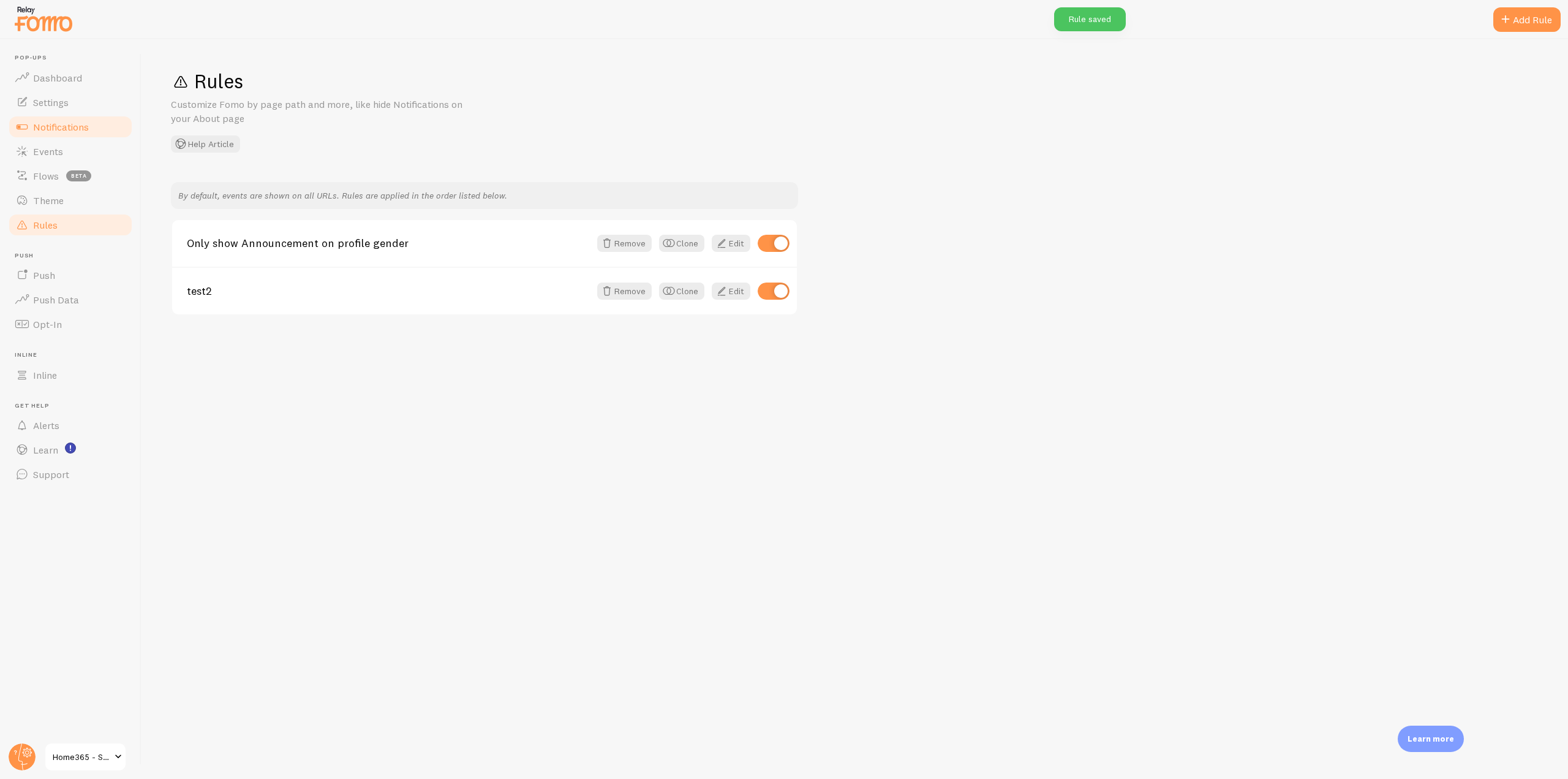
click at [80, 135] on link "Notifications" at bounding box center [71, 127] width 126 height 24
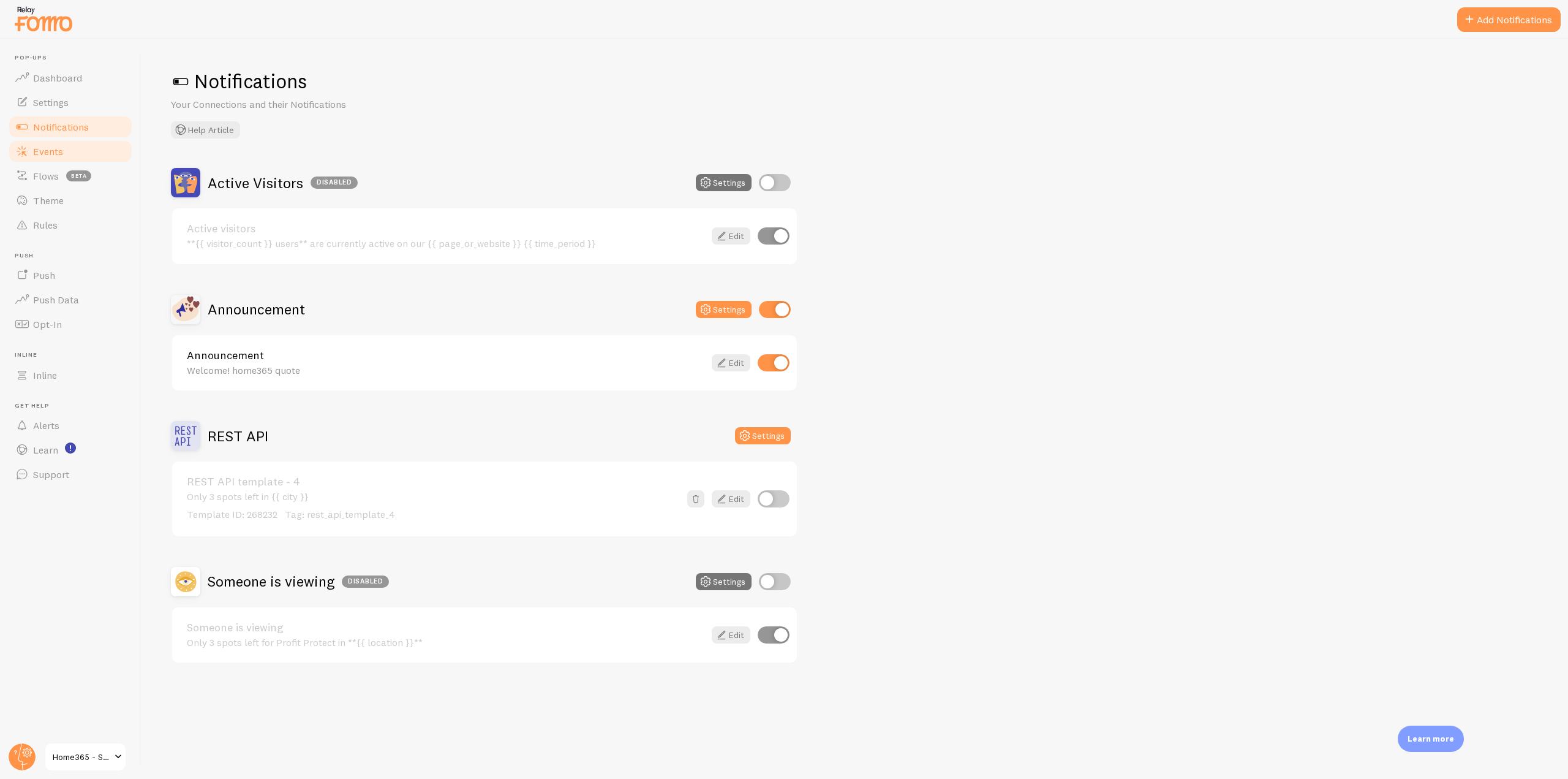
click at [51, 155] on span "Events" at bounding box center [48, 151] width 30 height 12
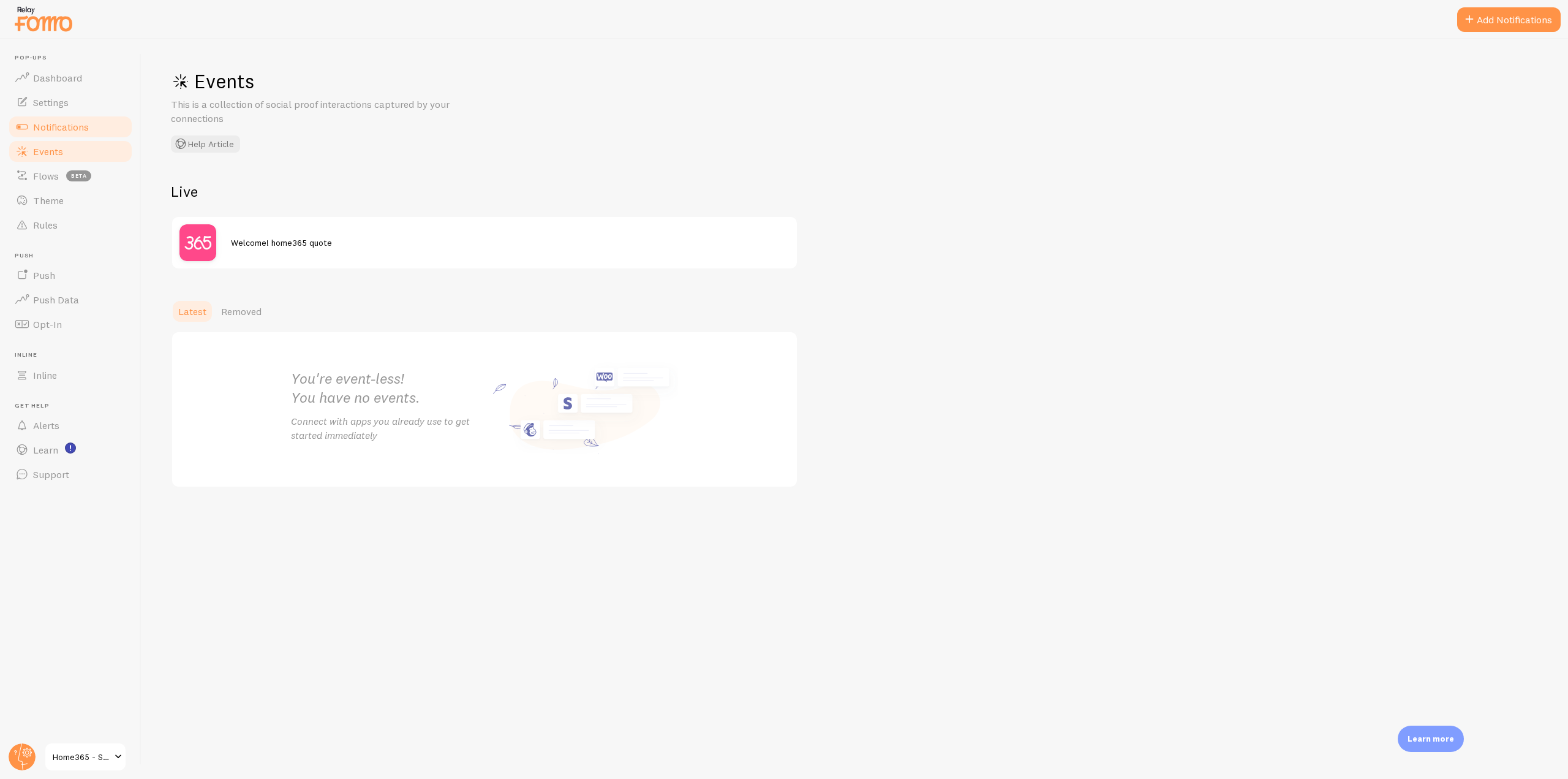
click at [83, 134] on link "Notifications" at bounding box center [71, 127] width 126 height 24
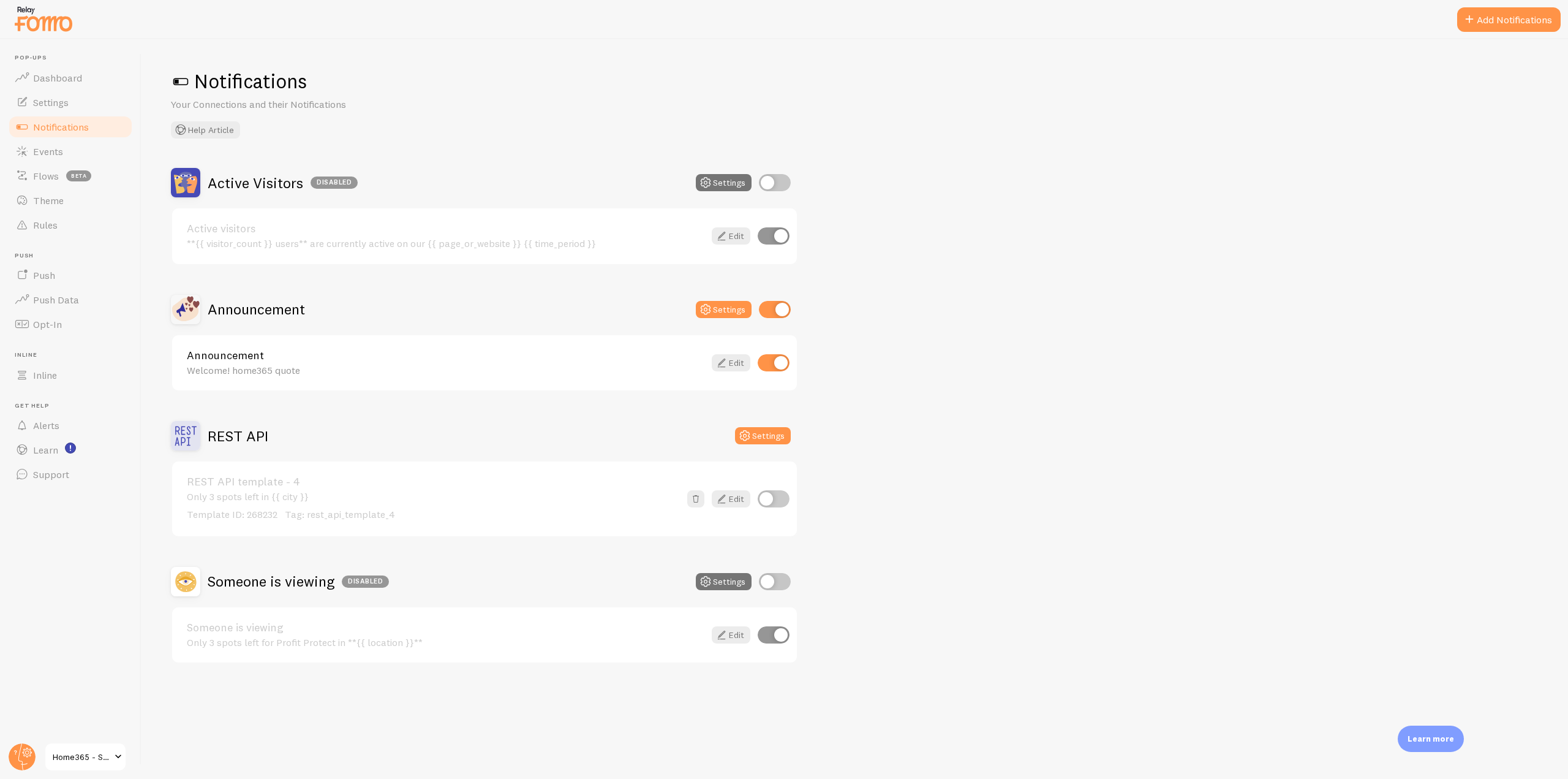
click at [272, 309] on h2 "Announcement" at bounding box center [256, 309] width 98 height 19
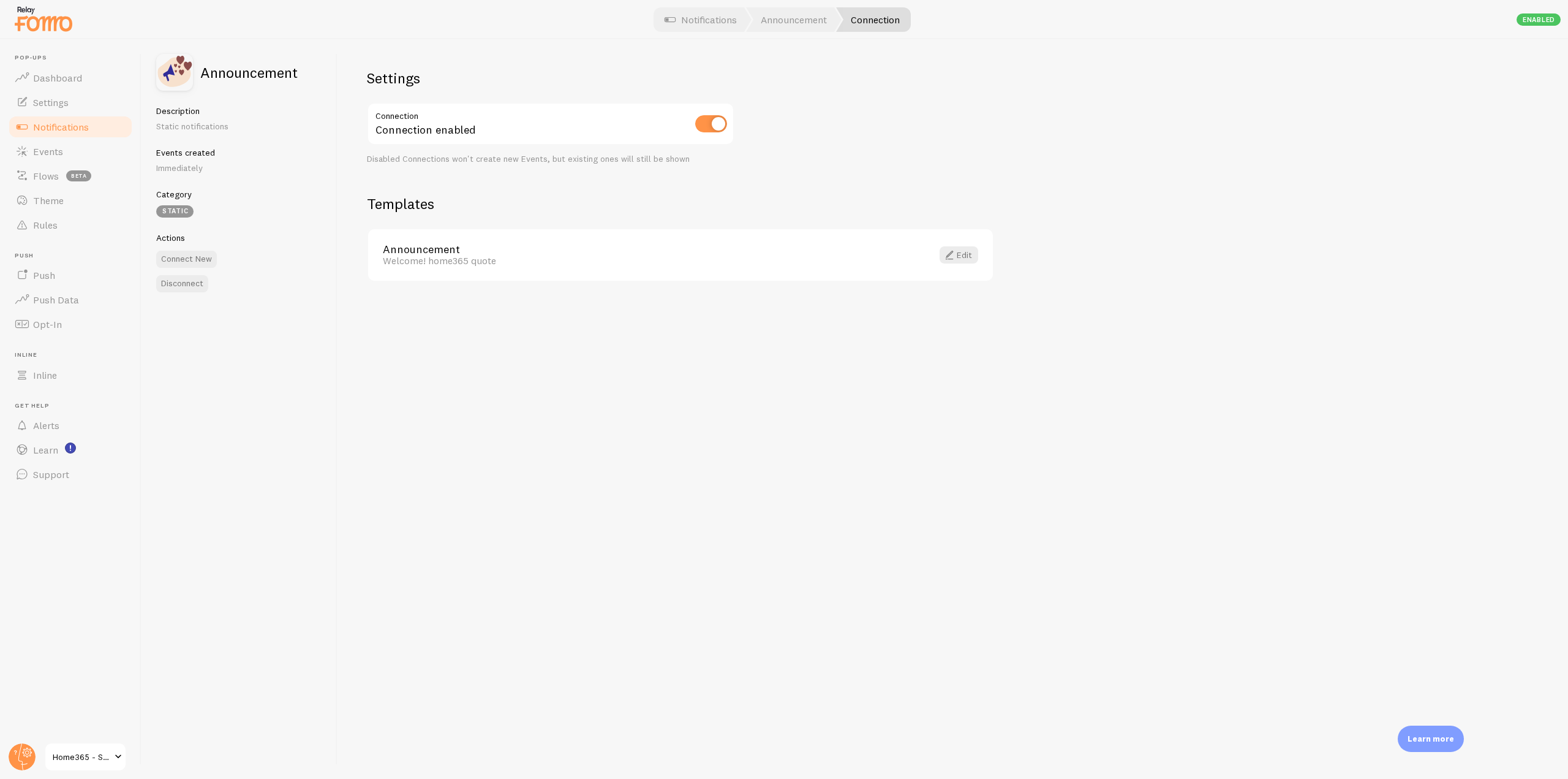
click at [64, 126] on span "Notifications" at bounding box center [61, 127] width 56 height 12
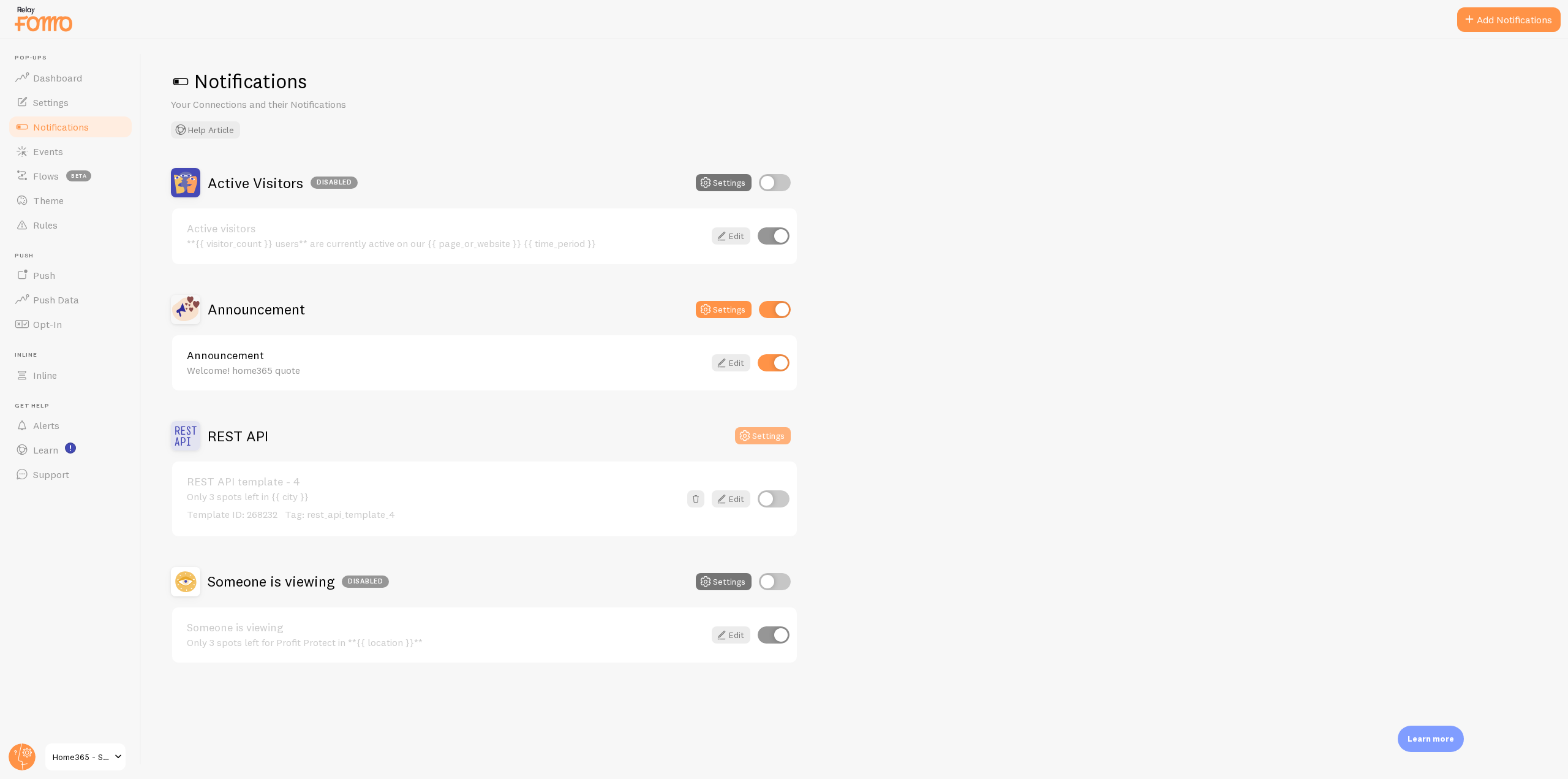
click at [748, 427] on button "Settings" at bounding box center [763, 435] width 56 height 17
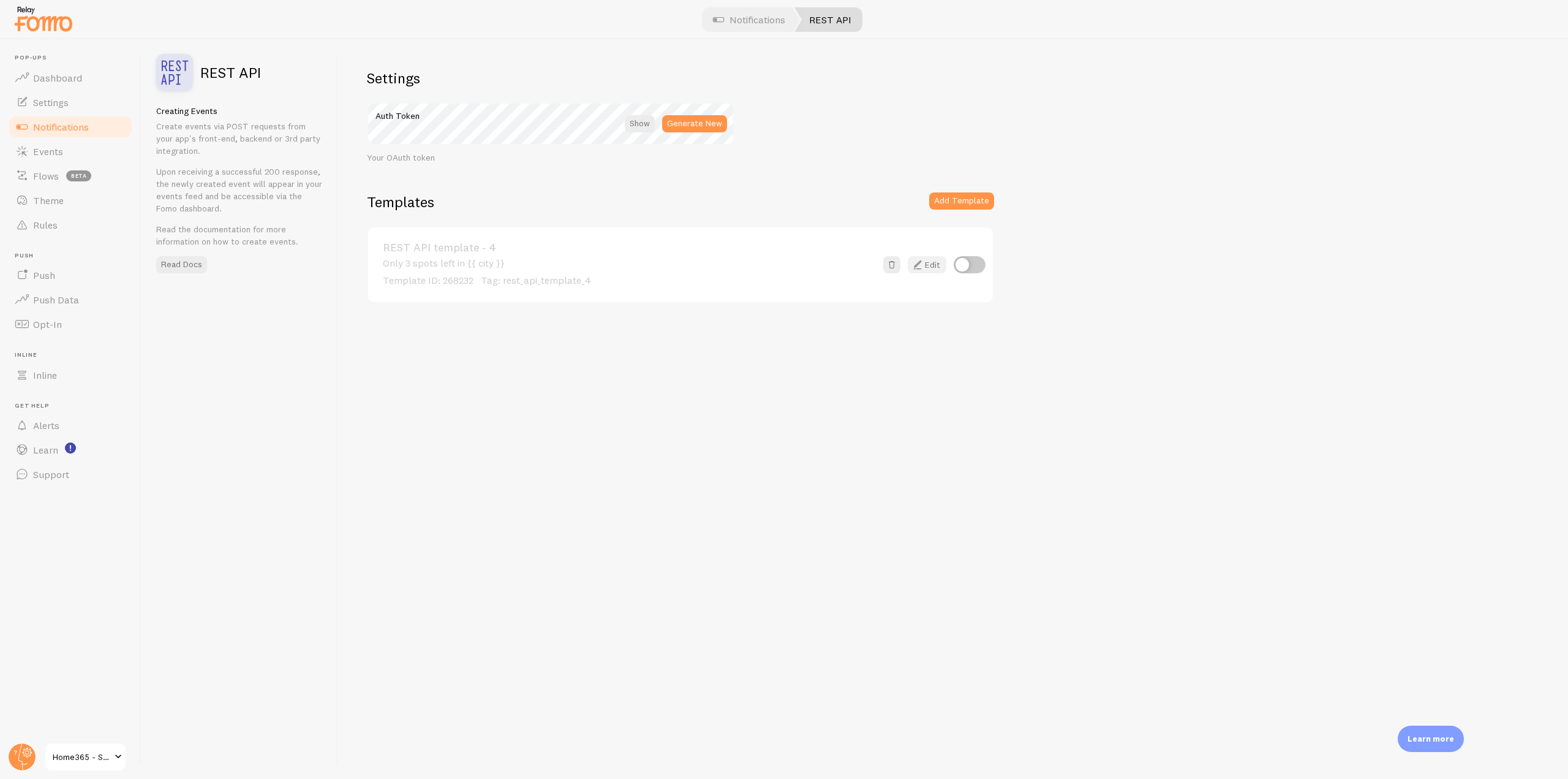
click at [932, 263] on link "Edit" at bounding box center [927, 264] width 39 height 17
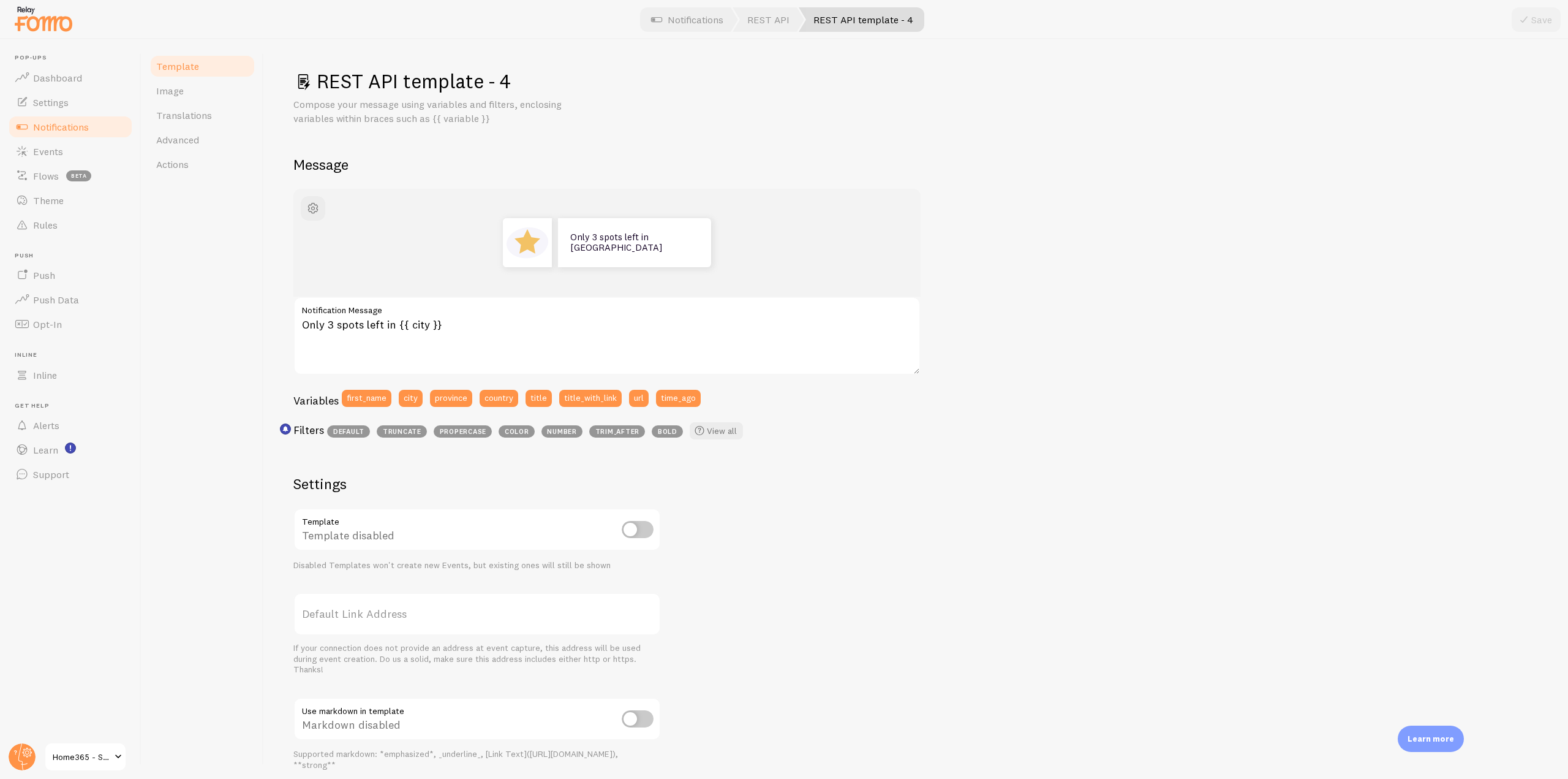
click at [74, 129] on span "Notifications" at bounding box center [61, 127] width 56 height 12
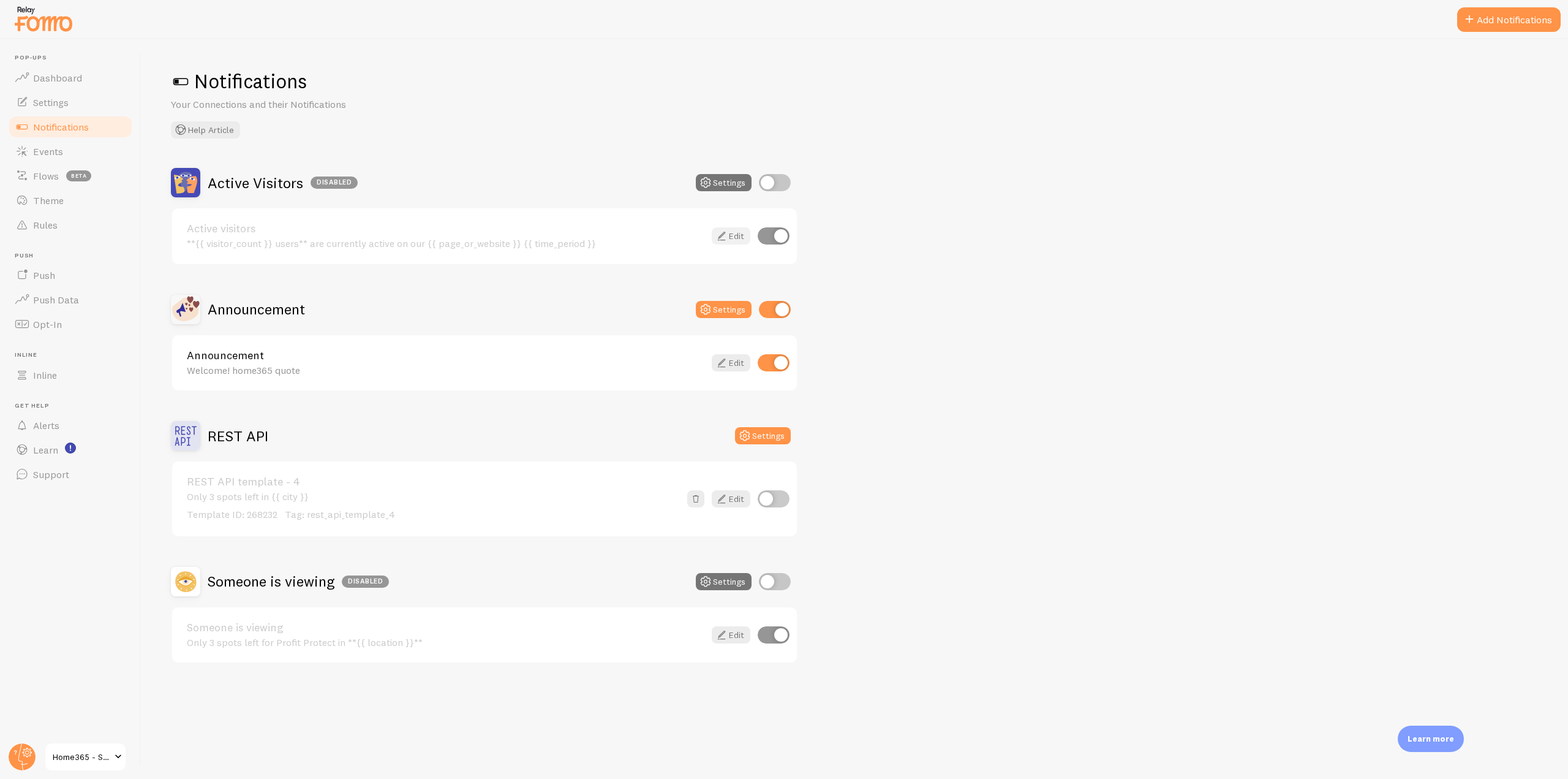
click at [720, 234] on icon at bounding box center [722, 236] width 15 height 15
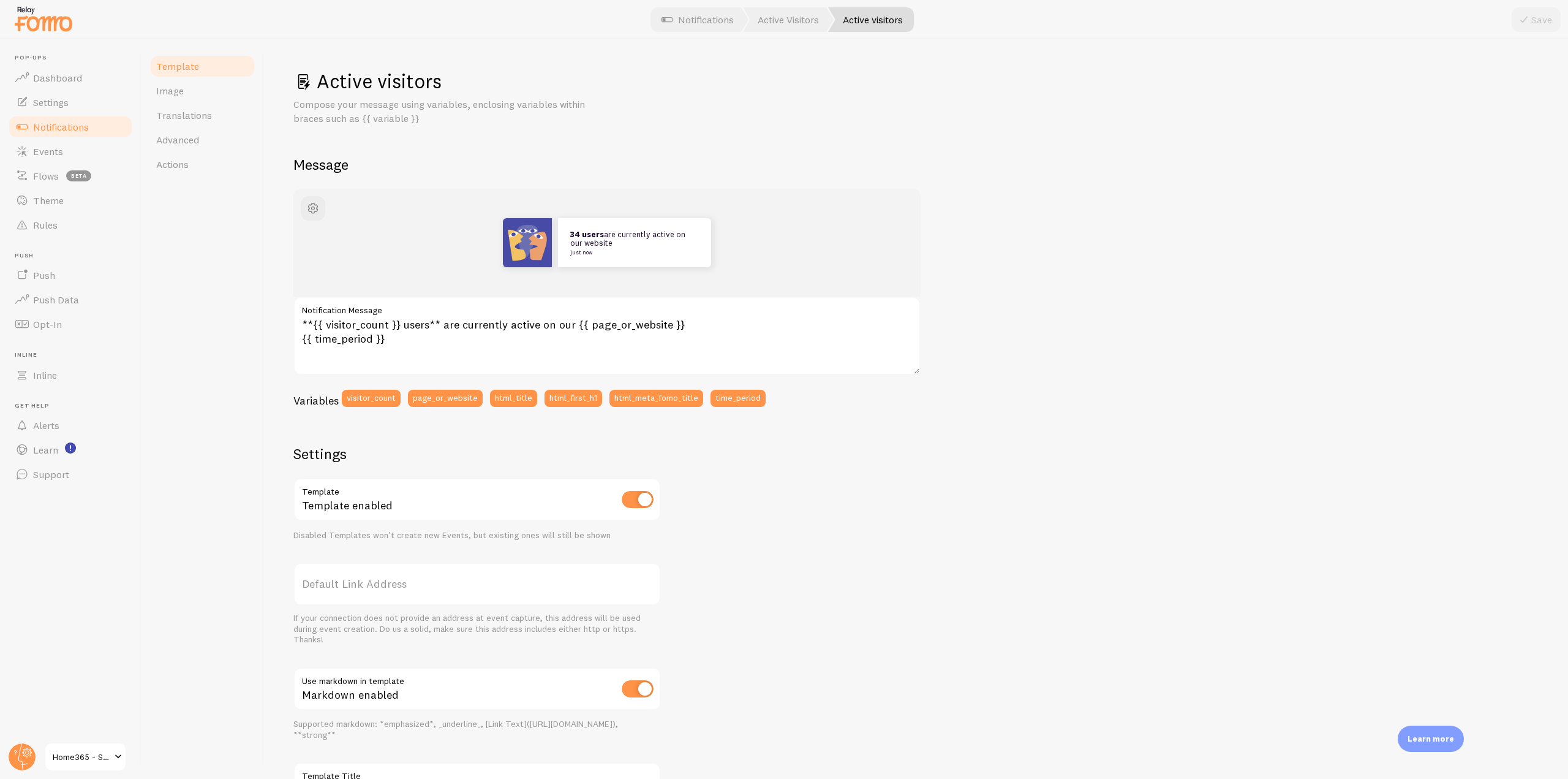
click at [71, 123] on span "Notifications" at bounding box center [61, 127] width 56 height 12
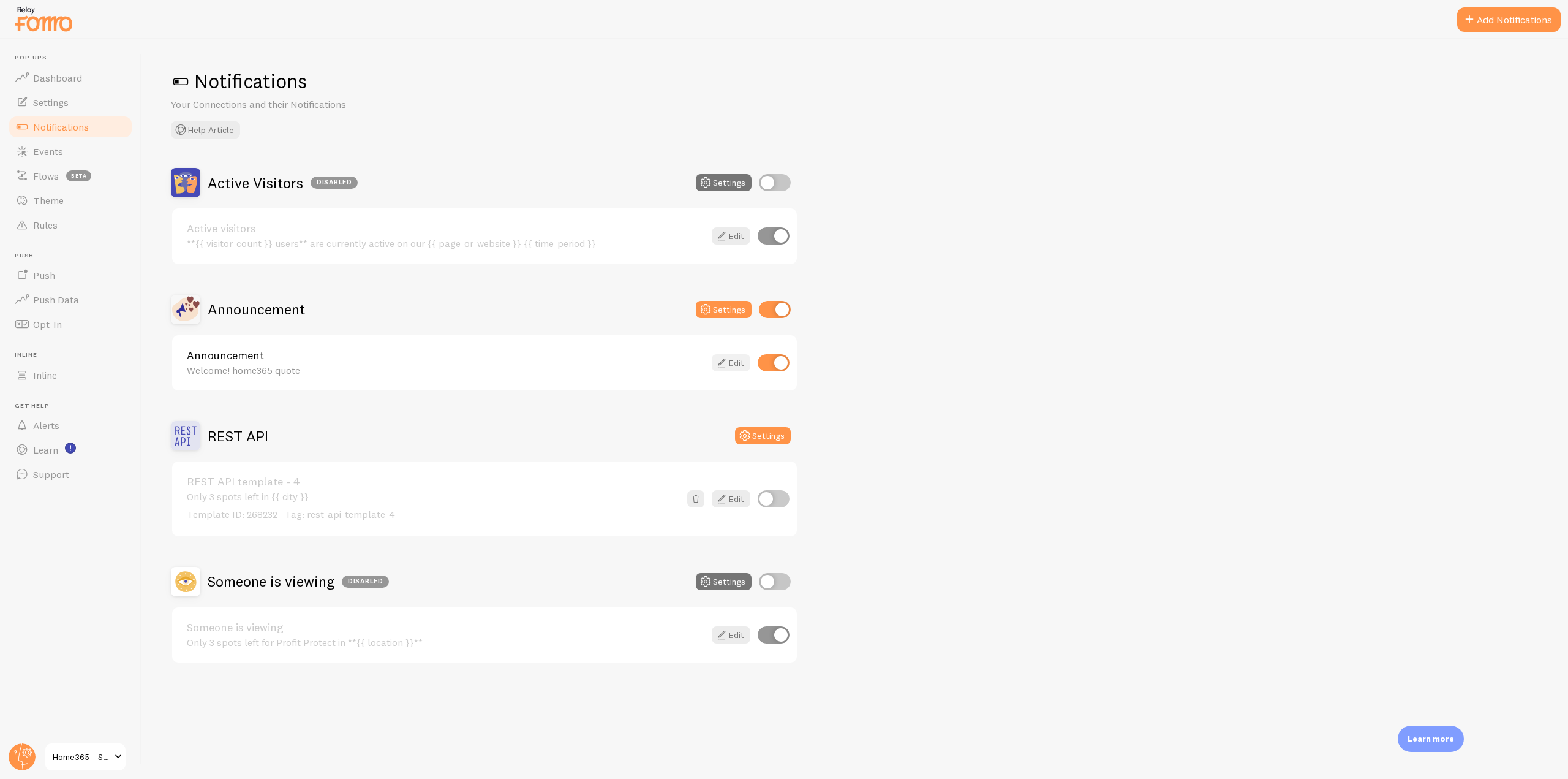
click at [731, 359] on link "Edit" at bounding box center [731, 362] width 39 height 17
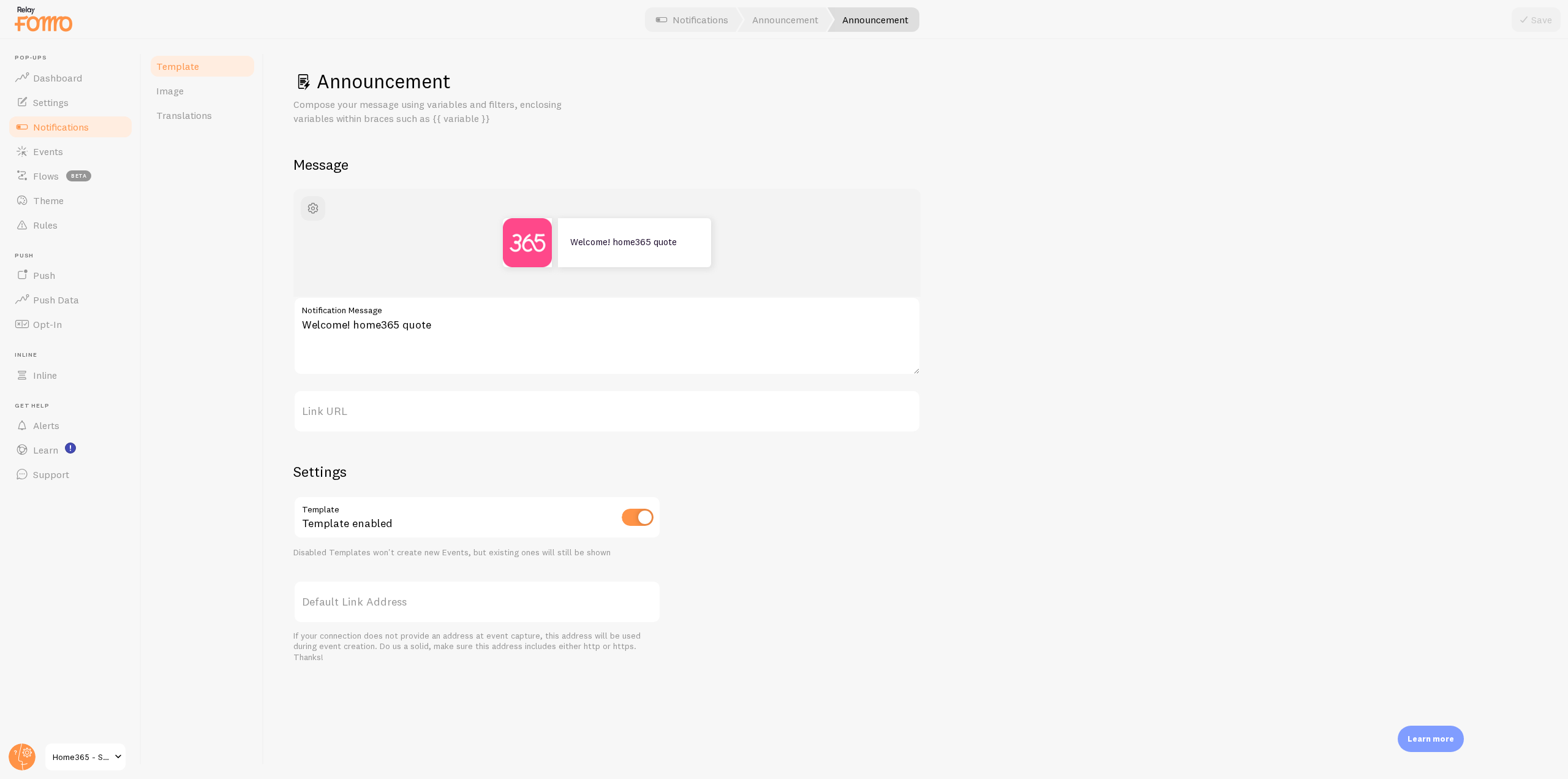
click at [68, 119] on link "Notifications" at bounding box center [71, 127] width 126 height 24
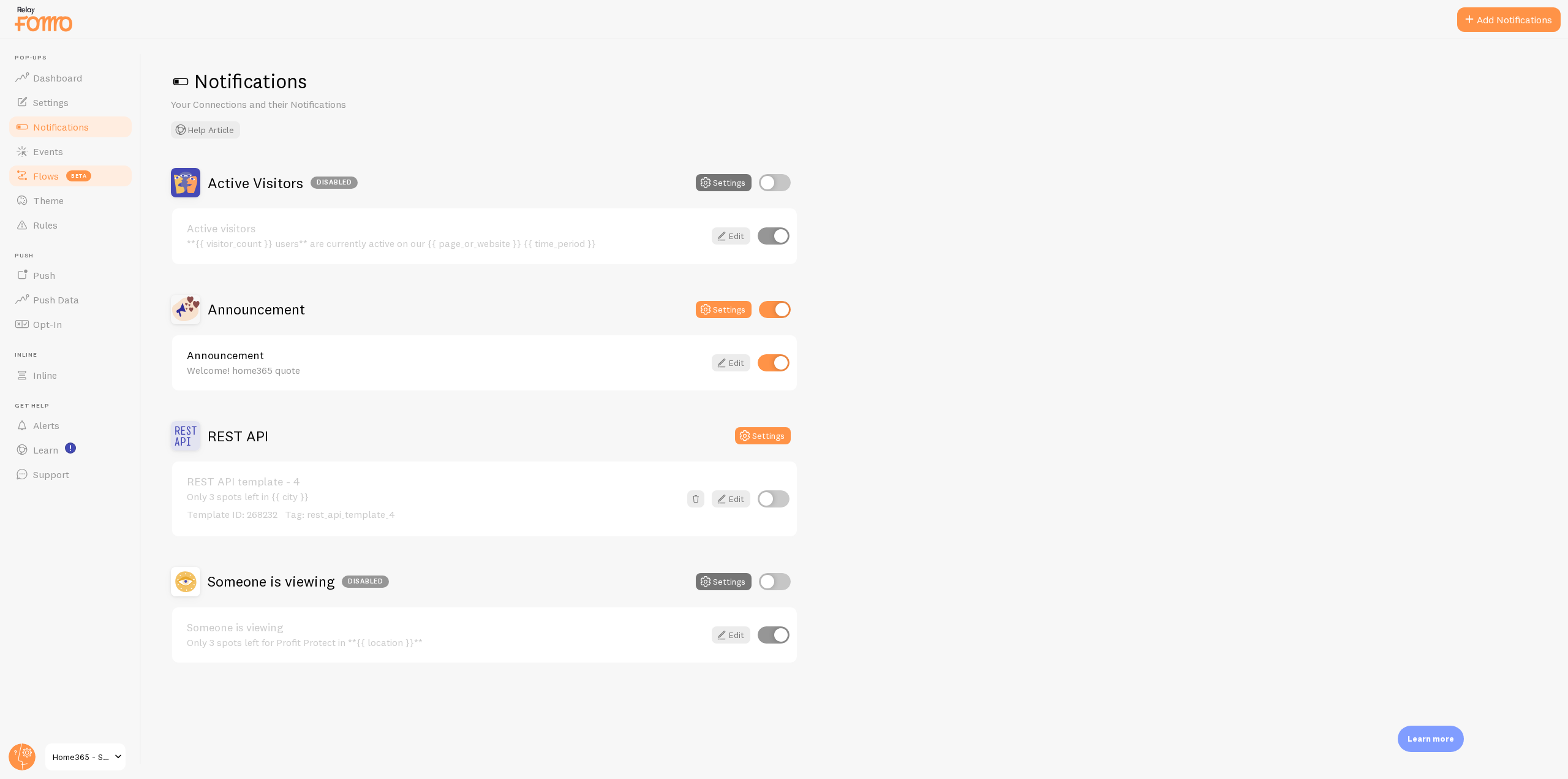
click at [96, 184] on link "Flows beta" at bounding box center [71, 176] width 126 height 24
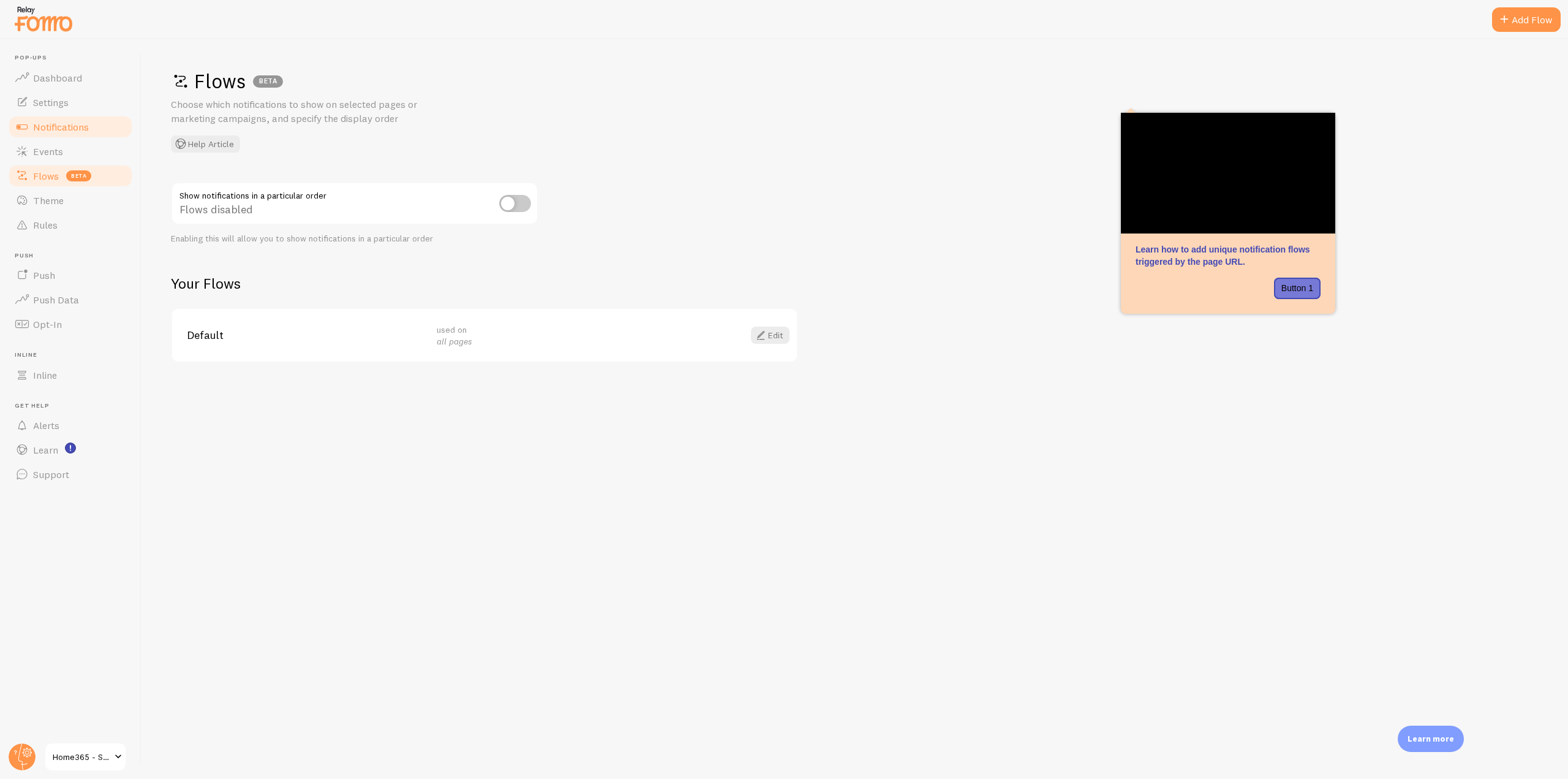
click at [91, 134] on link "Notifications" at bounding box center [71, 127] width 126 height 24
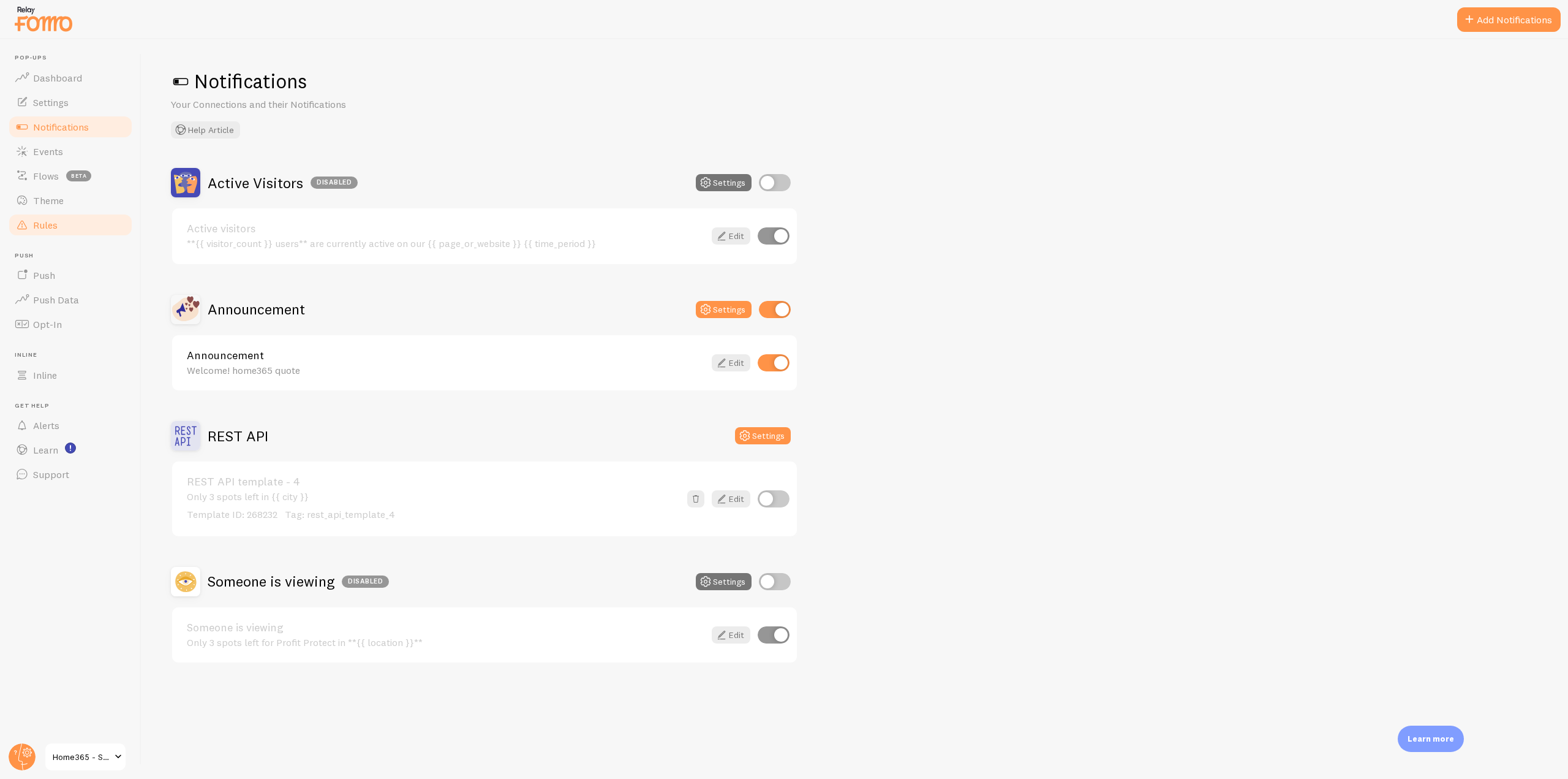
click at [78, 226] on link "Rules" at bounding box center [71, 225] width 126 height 24
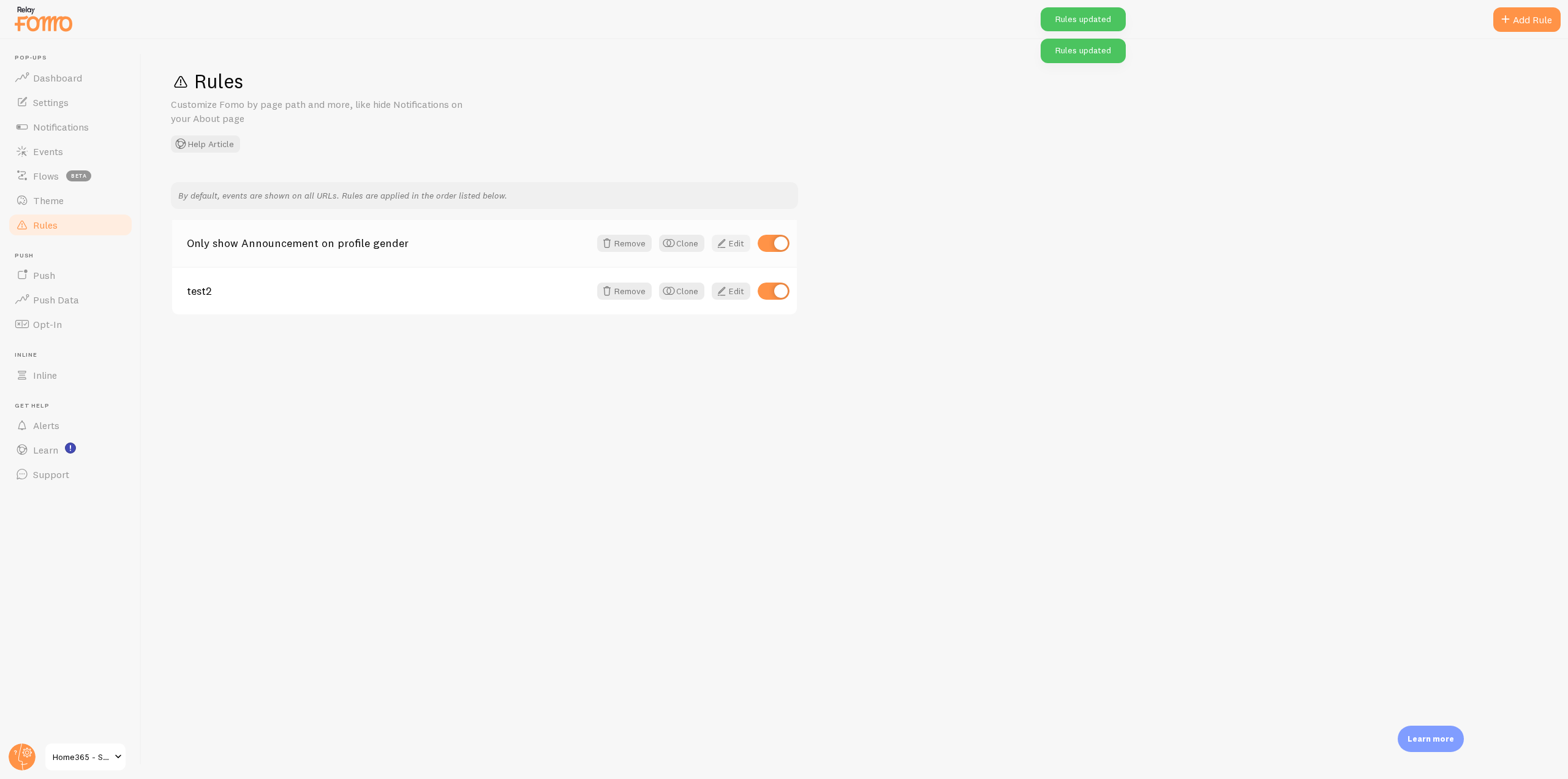
click at [726, 249] on span at bounding box center [722, 243] width 15 height 15
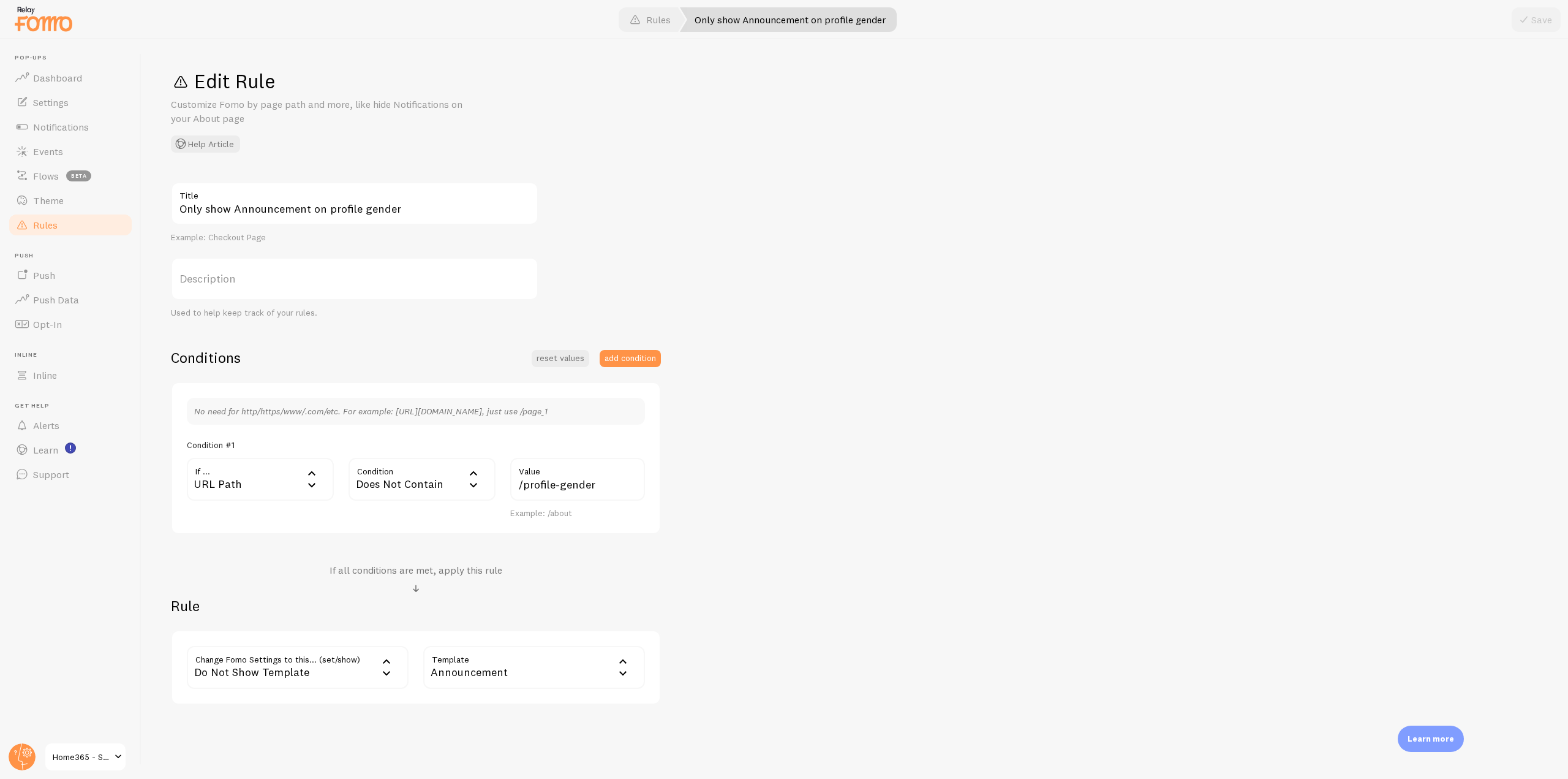
click at [54, 222] on span "Rules" at bounding box center [45, 225] width 24 height 12
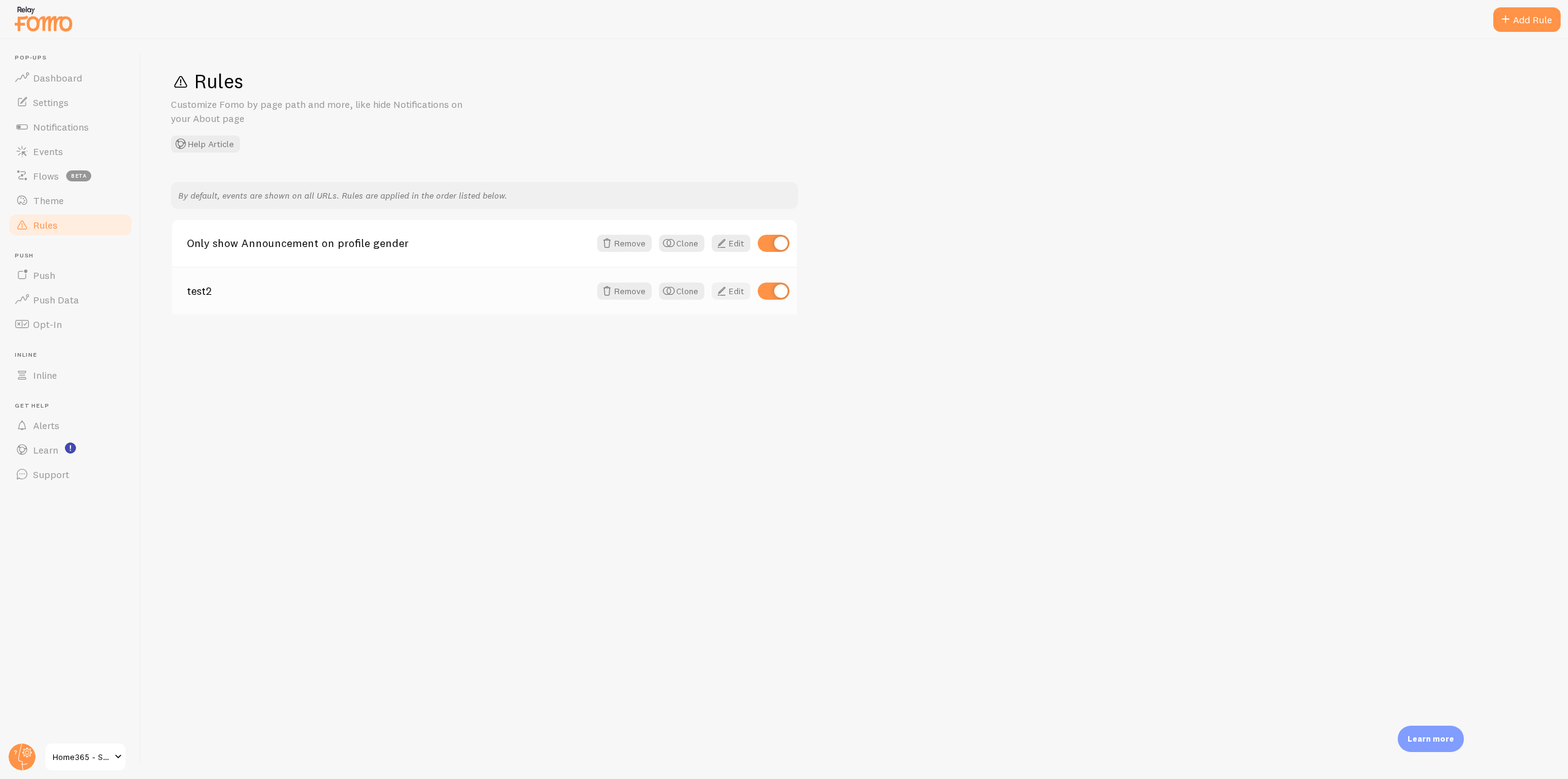
click at [725, 292] on span at bounding box center [722, 291] width 15 height 15
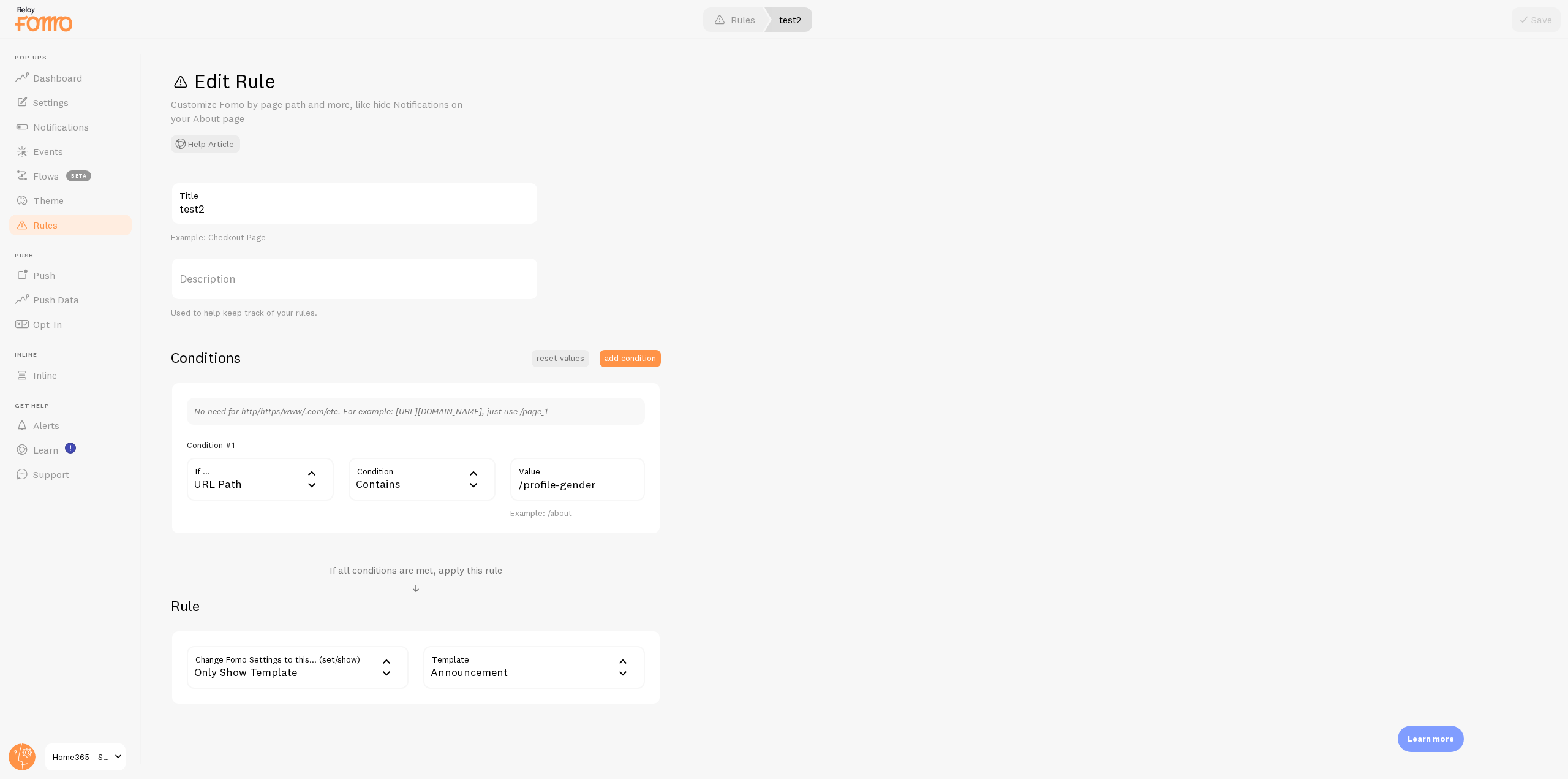
click at [39, 213] on link "Rules" at bounding box center [71, 225] width 126 height 24
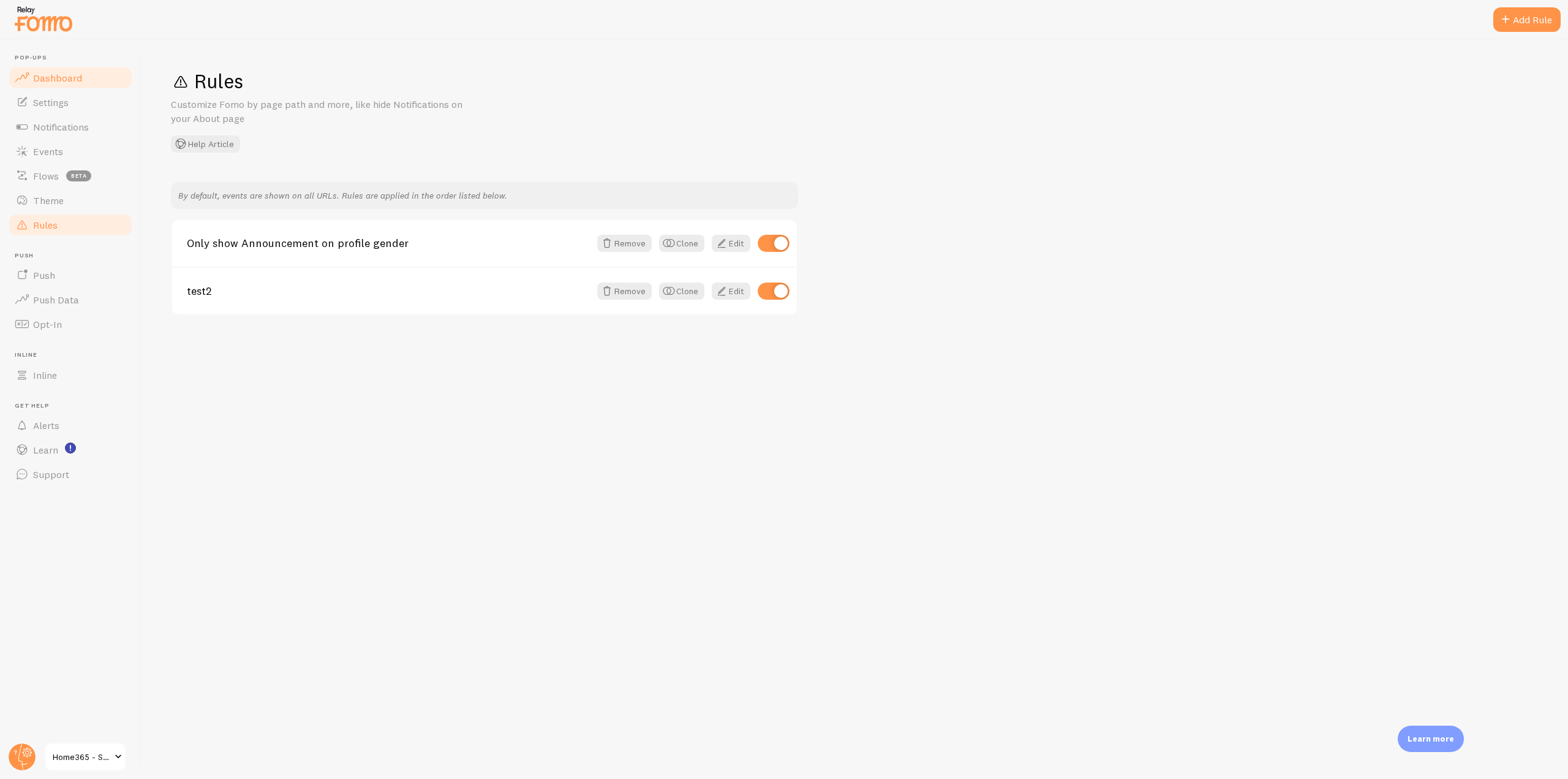
click at [100, 77] on link "Dashboard" at bounding box center [71, 78] width 126 height 24
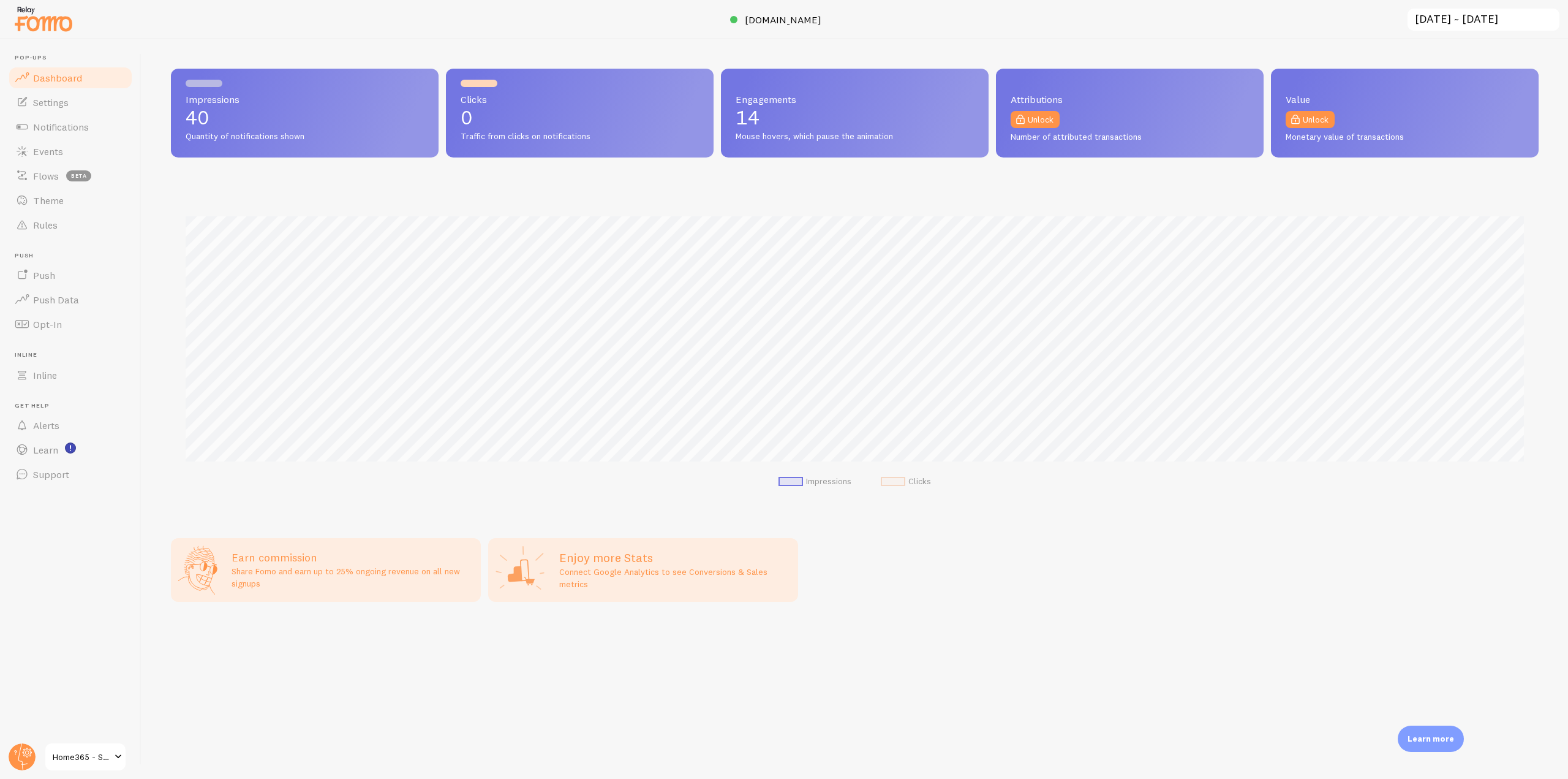
scroll to position [321, 1368]
click at [60, 106] on span "Settings" at bounding box center [51, 102] width 35 height 12
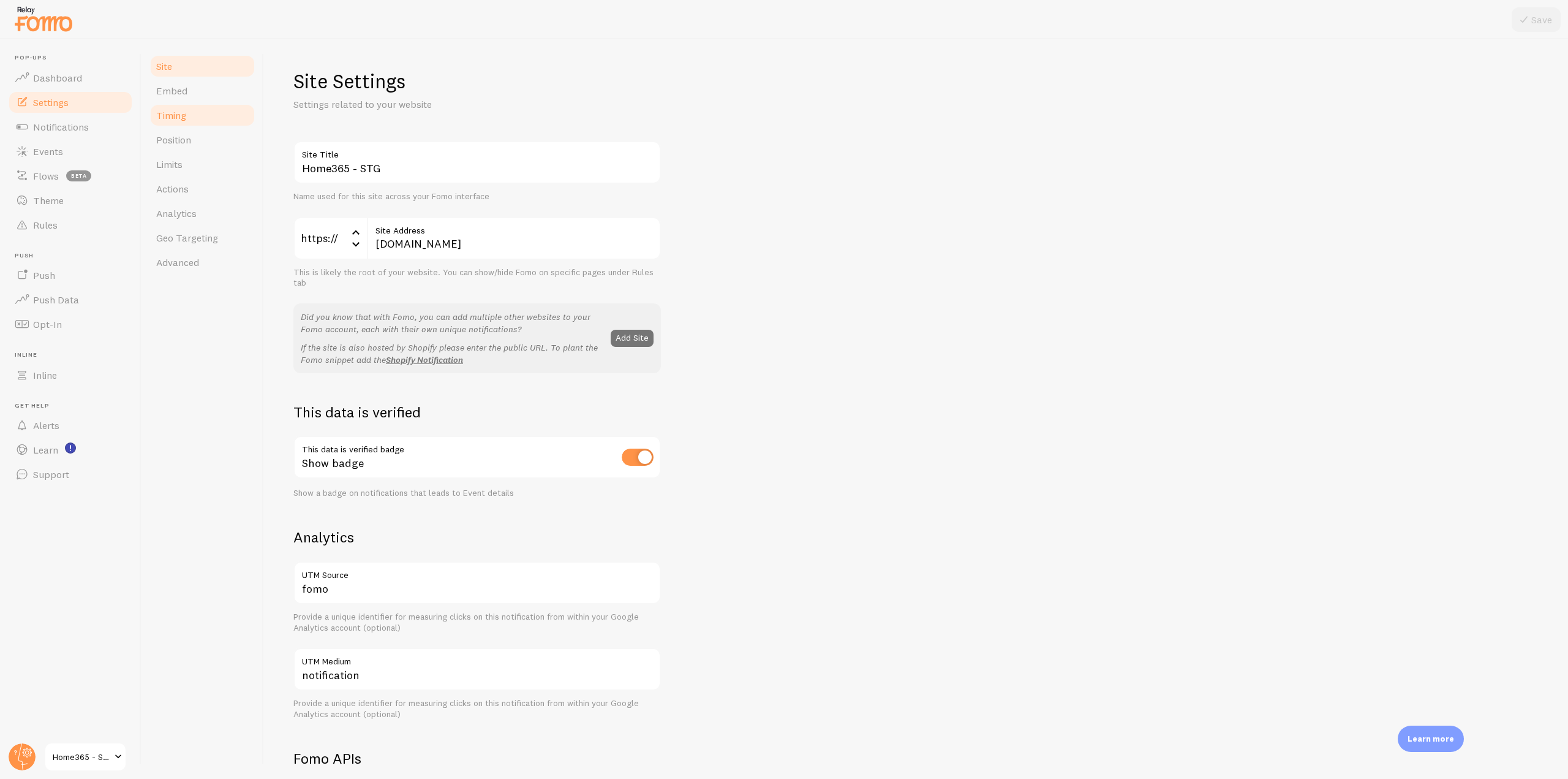
click at [188, 115] on link "Timing" at bounding box center [203, 115] width 107 height 24
